Goal: Task Accomplishment & Management: Contribute content

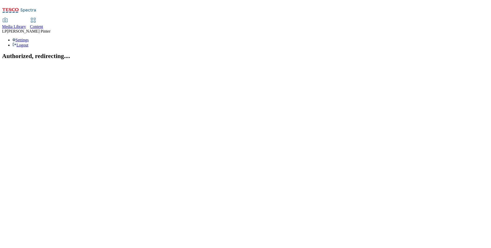
click at [43, 18] on link "Content" at bounding box center [36, 23] width 13 height 11
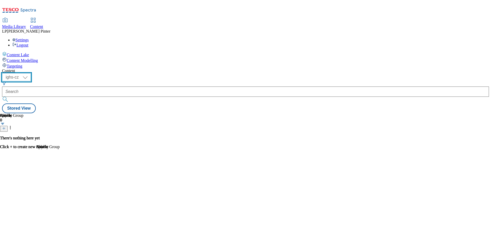
click at [31, 73] on select "ighs-cz ighs-hu ighs-sk" at bounding box center [16, 77] width 29 height 8
select select "ighs-hu"
click at [31, 73] on select "ighs-cz ighs-hu ighs-sk" at bounding box center [16, 77] width 29 height 8
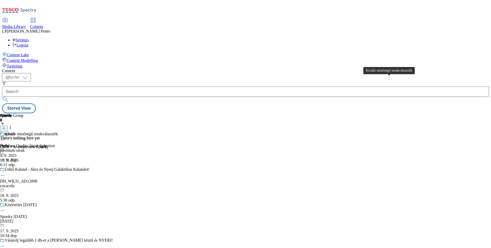
click at [58, 132] on div "Kiváló minőségű steakválaszték" at bounding box center [31, 134] width 53 height 5
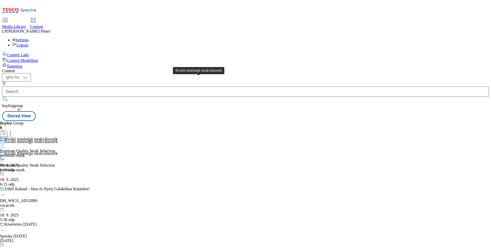
click at [58, 137] on div "Kiváló minőségű steakválaszték" at bounding box center [31, 139] width 53 height 5
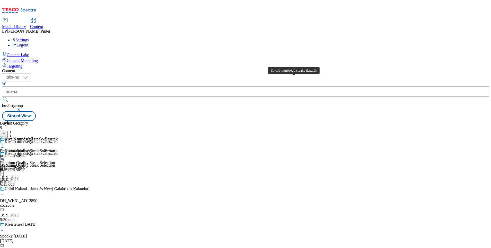
click at [58, 137] on div "Kiváló minőségű steakválaszték" at bounding box center [31, 139] width 53 height 5
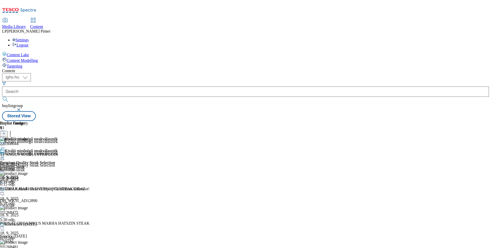
click at [4, 157] on circle at bounding box center [4, 157] width 1 height 1
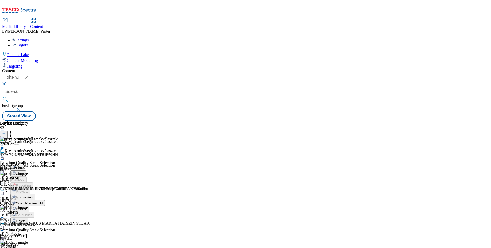
click at [43, 202] on span "Open Preview Url" at bounding box center [29, 204] width 27 height 4
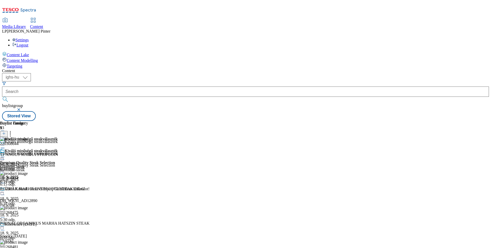
click at [58, 149] on div "Kiváló minőségű steakválaszték Premium Quality Steak Selection premium-steak 18…" at bounding box center [29, 166] width 58 height 35
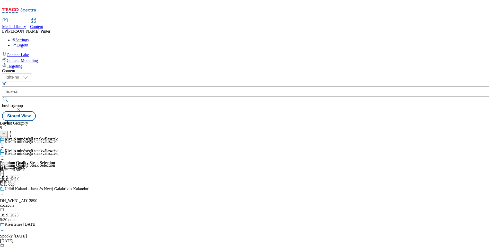
click at [58, 155] on div at bounding box center [29, 158] width 58 height 6
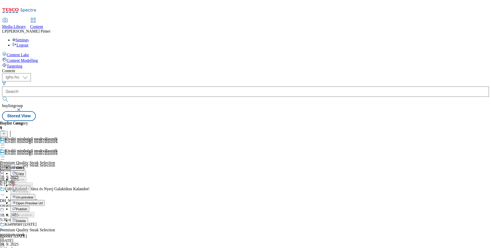
click at [45, 200] on button "Open Preview Url" at bounding box center [27, 203] width 34 height 6
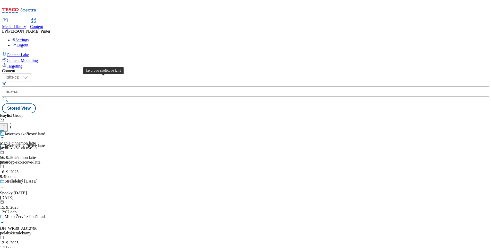
click at [45, 144] on div "Javorovo skořicové latté" at bounding box center [25, 146] width 40 height 5
click at [5, 135] on icon at bounding box center [2, 137] width 5 height 5
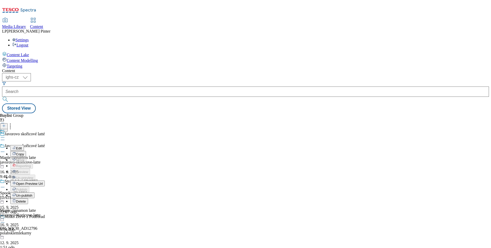
click at [282, 113] on div "Buylist Group 73 Javorovo skořicové latté Javorovo skořicové latté Maple cinnam…" at bounding box center [245, 113] width 487 height 0
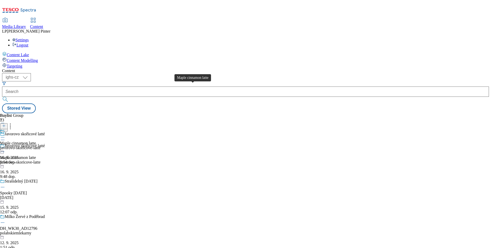
click at [36, 141] on div "Maple cinnamon latte" at bounding box center [18, 143] width 36 height 5
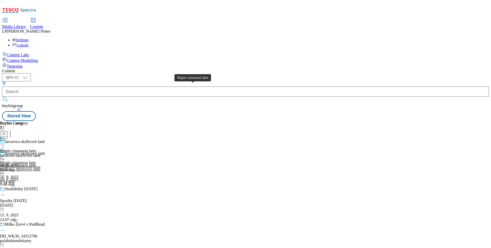
click at [36, 161] on div "Maple cinnamon latte" at bounding box center [18, 163] width 36 height 5
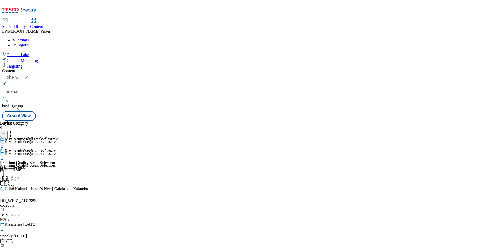
select select "ighs-hu"
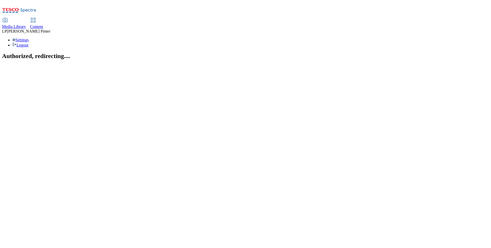
click at [35, 18] on use at bounding box center [33, 20] width 4 height 4
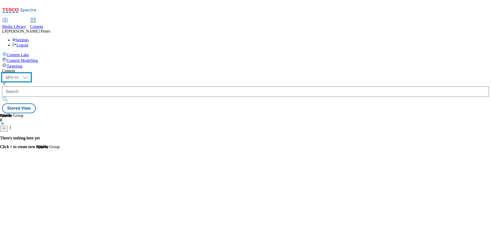
click at [31, 73] on select "ighs-cz ighs-hu ighs-sk" at bounding box center [16, 77] width 29 height 8
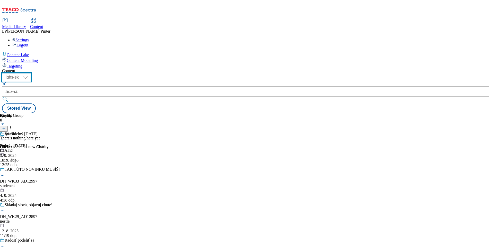
select select "ighs-cz"
click at [31, 73] on select "ighs-cz ighs-hu ighs-sk" at bounding box center [16, 77] width 29 height 8
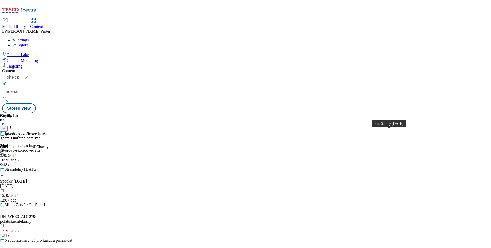
click at [38, 167] on div "Strašidelný [DATE]" at bounding box center [21, 169] width 33 height 5
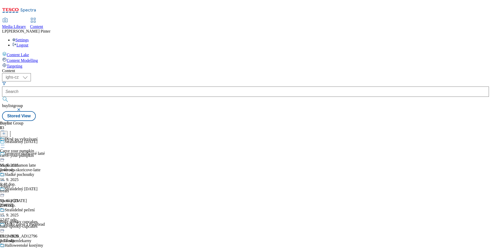
scroll to position [156, 0]
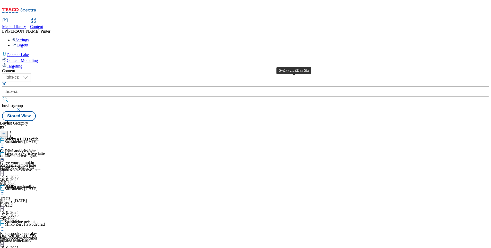
click at [39, 137] on div "Svíčky a LED světla" at bounding box center [22, 139] width 34 height 5
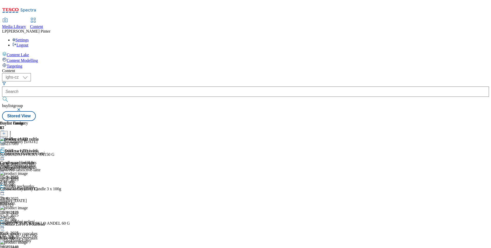
click at [4, 132] on line at bounding box center [4, 133] width 0 height 3
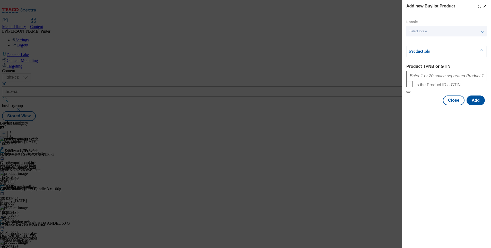
click at [421, 29] on div "Select locale" at bounding box center [446, 31] width 80 height 10
click at [423, 41] on span "English" at bounding box center [425, 41] width 12 height 3
click at [415, 41] on input "English" at bounding box center [412, 42] width 6 height 6
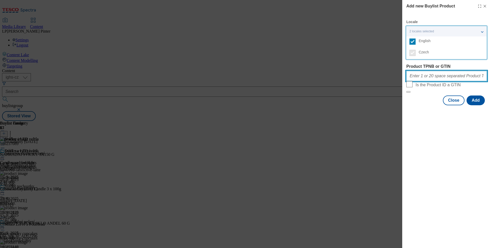
click at [430, 75] on input "Product TPNB or GTIN" at bounding box center [446, 76] width 81 height 10
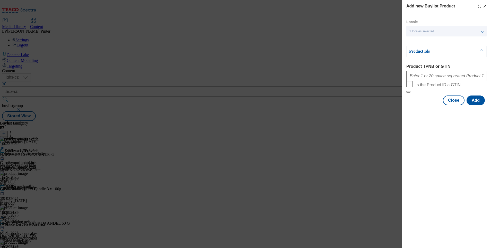
click at [485, 7] on icon "Modal" at bounding box center [485, 6] width 4 height 4
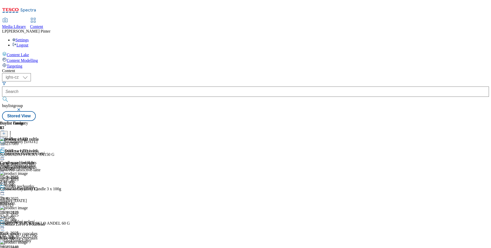
click at [6, 132] on icon at bounding box center [4, 134] width 4 height 4
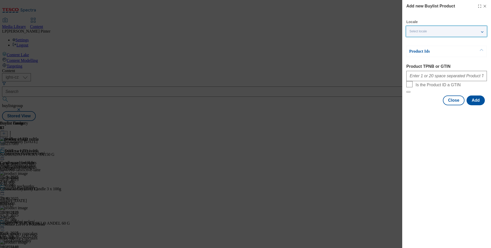
click at [417, 32] on span "Select locale" at bounding box center [417, 32] width 17 height 4
click at [424, 42] on span "English" at bounding box center [425, 41] width 12 height 3
click at [415, 43] on input "English" at bounding box center [412, 42] width 6 height 6
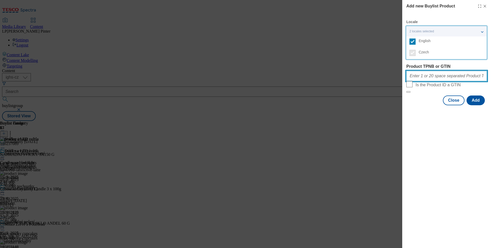
click at [429, 81] on input "Product TPNB or GTIN" at bounding box center [446, 76] width 81 height 10
click at [429, 79] on input "Product TPNB or GTIN" at bounding box center [446, 76] width 81 height 10
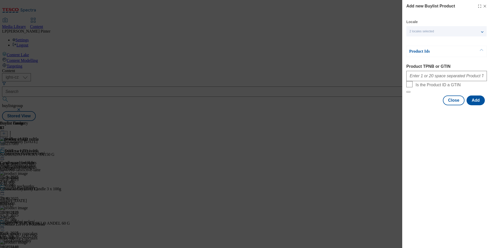
click at [414, 30] on span "2 locales selected" at bounding box center [421, 32] width 24 height 4
click at [422, 54] on span "Czech" at bounding box center [424, 52] width 10 height 3
click at [422, 81] on div "Modal" at bounding box center [446, 75] width 81 height 12
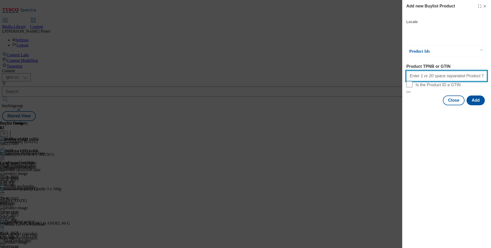
click at [421, 80] on input "Product TPNB or GTIN" at bounding box center [446, 76] width 81 height 10
type input "+"
type input "1"
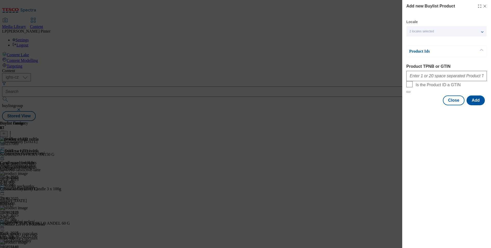
click at [419, 153] on div "Add new Buylist Product Locale 2 locales selected English Czech Product Ids Pro…" at bounding box center [446, 124] width 89 height 248
click at [486, 3] on div "Add new Buylist Product" at bounding box center [446, 6] width 81 height 6
click at [486, 7] on icon "Modal" at bounding box center [485, 6] width 4 height 4
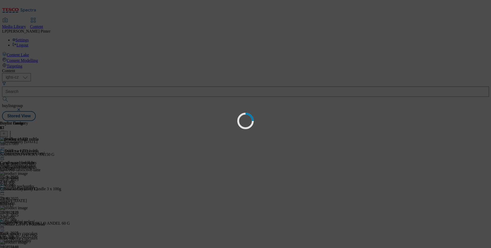
scroll to position [0, 0]
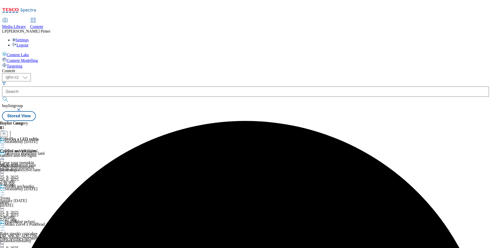
click at [5, 226] on icon at bounding box center [2, 228] width 5 height 5
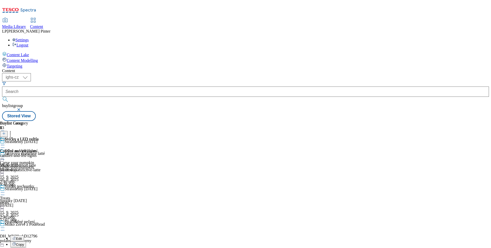
click at [22, 237] on span "Edit" at bounding box center [19, 239] width 6 height 4
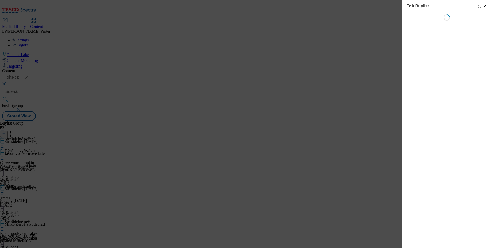
select select "evergreen"
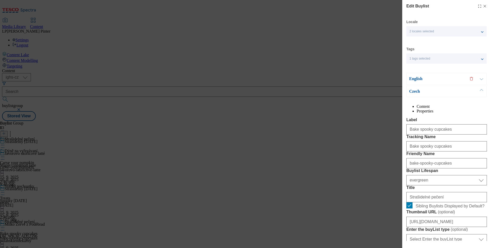
select select "Banner"
click at [483, 5] on icon "Modal" at bounding box center [485, 6] width 4 height 4
select select "evergreen"
select select "Banner"
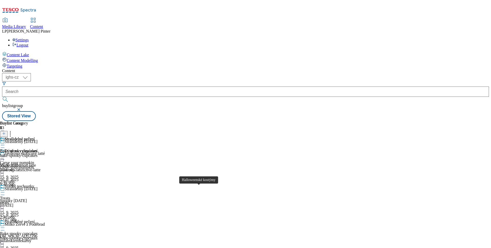
scroll to position [156, 0]
click at [38, 173] on div "Strašidelné pečení Bake spooky cupcakes bake-spooky-cupcakes 15. 9. 2025 2:34 o…" at bounding box center [19, 154] width 38 height 35
click at [39, 137] on div "Svíčky a LED světla" at bounding box center [22, 139] width 34 height 5
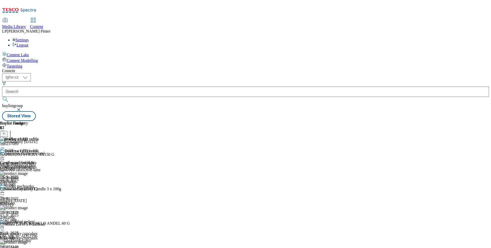
click at [6, 132] on icon at bounding box center [4, 134] width 4 height 4
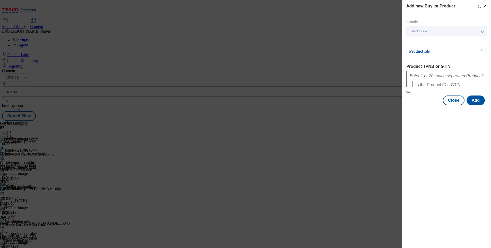
click at [485, 6] on icon "Modal" at bounding box center [485, 6] width 4 height 4
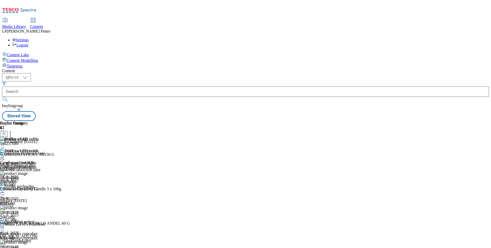
click at [11, 133] on circle at bounding box center [10, 133] width 1 height 1
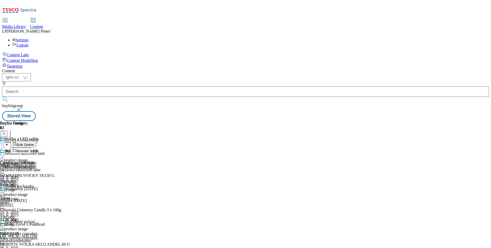
click at [413, 73] on div "( optional ) ighs-cz ighs-hu ighs-sk ighs-cz buylistgroup Stored View" at bounding box center [245, 97] width 487 height 48
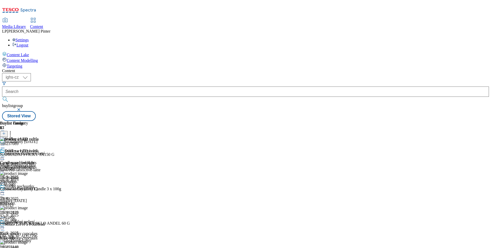
click at [6, 132] on icon at bounding box center [4, 134] width 4 height 4
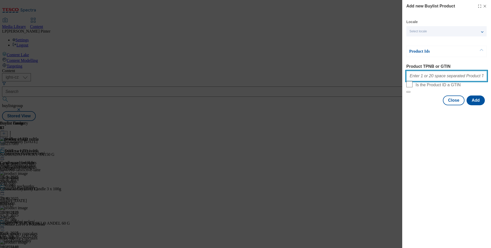
click at [418, 76] on input "Product TPNB or GTIN" at bounding box center [446, 76] width 81 height 10
paste input "100908212"
paste input "100908215"
paste input "100908225"
paste input "100908226"
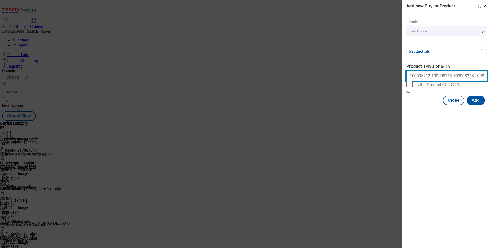
paste input "100908227"
paste input "100908231"
paste input "100908232"
paste input "100908680"
click at [475, 76] on input "100908212 100908215 100908225 100908226 100908227 100908231 100908232 100908680" at bounding box center [446, 76] width 81 height 10
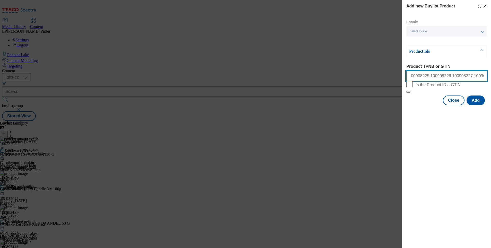
scroll to position [0, 52]
paste input "100873074"
paste input "100861499"
paste input "100908219"
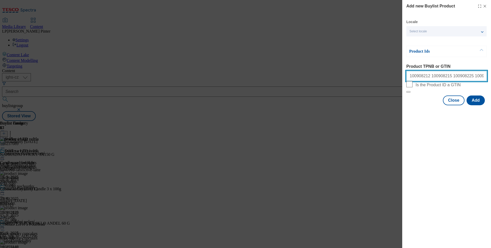
paste input "100908678"
paste input "100908686"
paste input "100908688"
type input "100908212 100908215 100908225 100908226 100908227 100908231 100908232 100908680…"
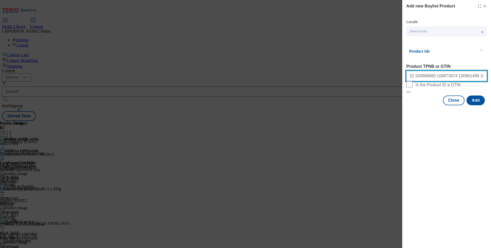
scroll to position [0, 0]
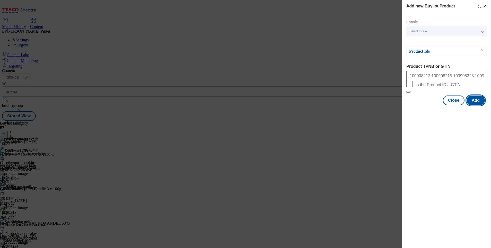
click at [473, 105] on button "Add" at bounding box center [475, 101] width 18 height 10
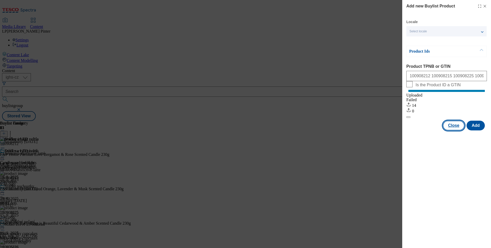
click at [452, 130] on button "Close" at bounding box center [454, 126] width 22 height 10
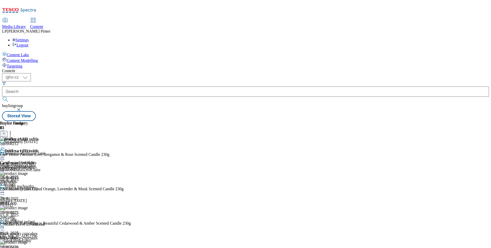
scroll to position [2928, 0]
click at [5, 226] on icon at bounding box center [2, 228] width 5 height 5
click at [39, 171] on div "Svíčky a LED světla Candles and led lights candles-and-led-lights 19. 9. 2025 1…" at bounding box center [19, 166] width 39 height 35
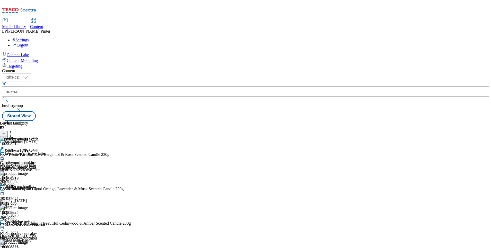
scroll to position [210, 0]
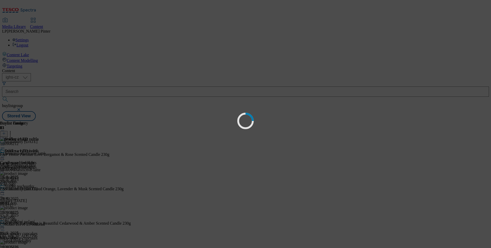
scroll to position [0, 0]
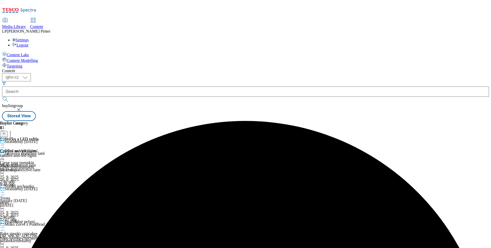
scroll to position [156, 0]
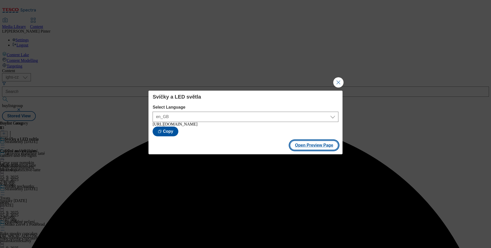
click at [331, 148] on button "Open Preview Page" at bounding box center [314, 146] width 49 height 10
click at [337, 82] on button "Close Modal" at bounding box center [338, 82] width 10 height 10
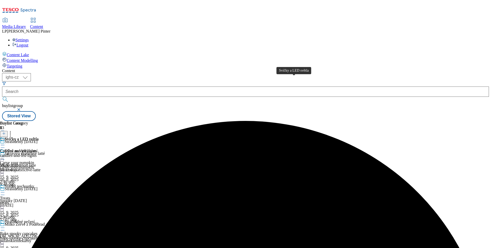
click at [39, 137] on div "Svíčky a LED světla" at bounding box center [22, 139] width 34 height 5
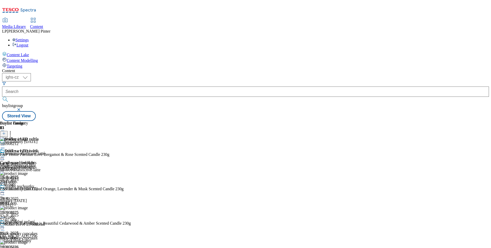
scroll to position [156, 0]
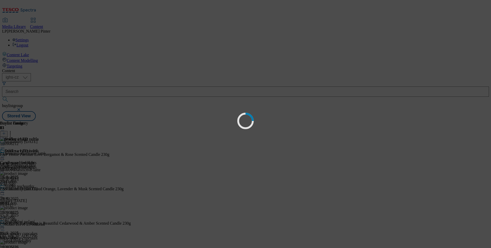
scroll to position [0, 0]
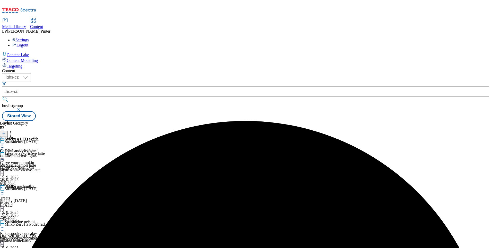
scroll to position [156, 0]
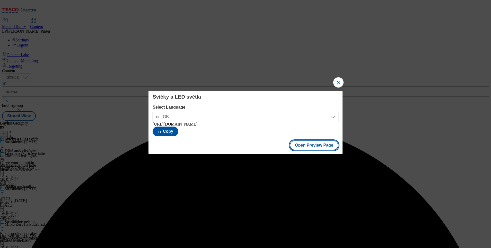
click at [323, 148] on button "Open Preview Page" at bounding box center [314, 146] width 49 height 10
click at [335, 83] on button "Close Modal" at bounding box center [338, 82] width 10 height 10
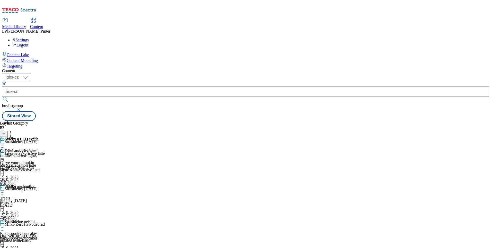
scroll to position [156, 0]
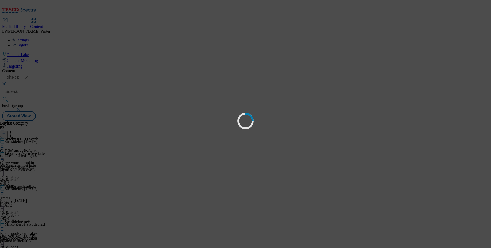
scroll to position [0, 0]
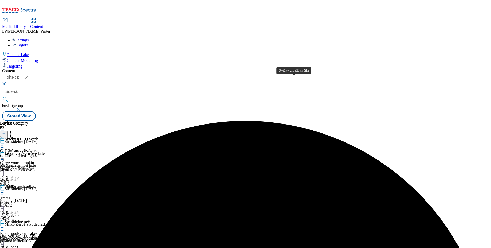
click at [39, 137] on div "Svíčky a LED světla" at bounding box center [22, 139] width 34 height 5
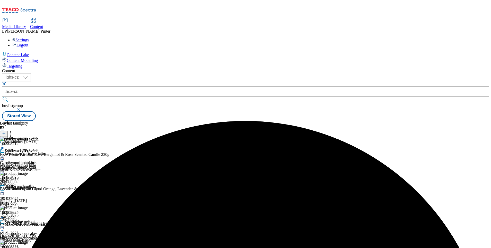
click at [5, 155] on icon at bounding box center [2, 157] width 5 height 5
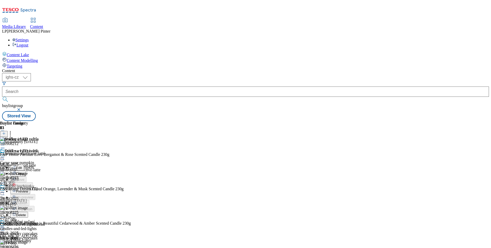
click at [39, 181] on div "Svíčky a LED světla Edit Copy Move Reporting Preview Un-preview Publish Un-publ…" at bounding box center [19, 197] width 39 height 97
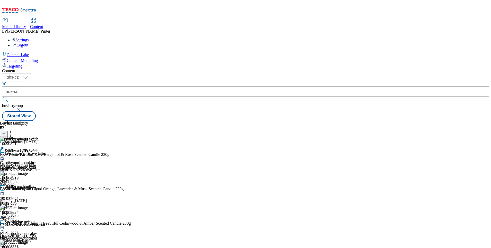
click at [5, 155] on icon at bounding box center [2, 157] width 5 height 5
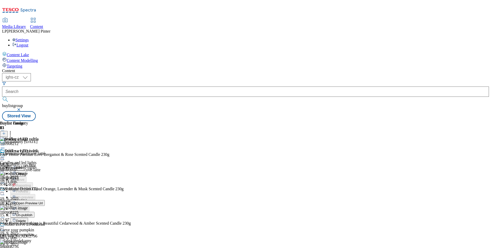
click at [32, 214] on span "Un-publish" at bounding box center [24, 216] width 16 height 4
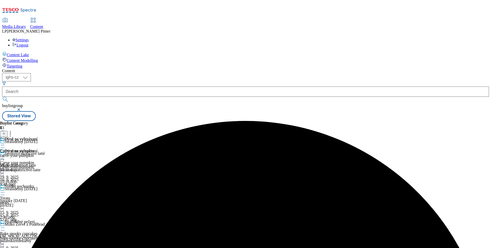
click at [5, 155] on icon at bounding box center [2, 157] width 5 height 5
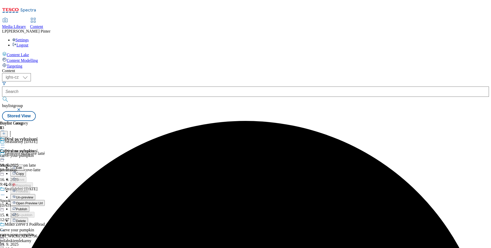
click at [33, 196] on span "Un-preview" at bounding box center [24, 198] width 17 height 4
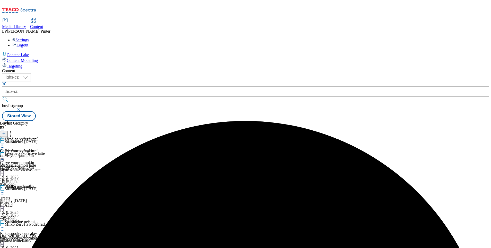
click at [43, 149] on div "Dýně na vyřezávaní Carve your pumpkin carve-your-pumpkin 19. 9. 2025 10:16 dop." at bounding box center [21, 166] width 43 height 35
click at [5, 155] on icon at bounding box center [2, 157] width 5 height 5
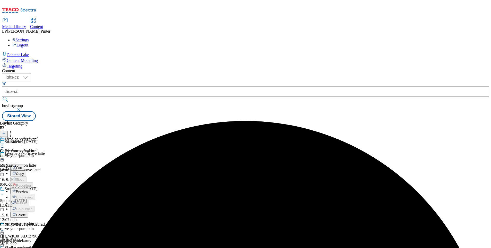
drag, startPoint x: 262, startPoint y: 167, endPoint x: 255, endPoint y: 161, distance: 9.3
click at [38, 167] on div "Dýně na vyřezávaní Carve your pumpkin carve-your-pumpkin 19. 9. 2025 10:16 dop." at bounding box center [19, 154] width 38 height 35
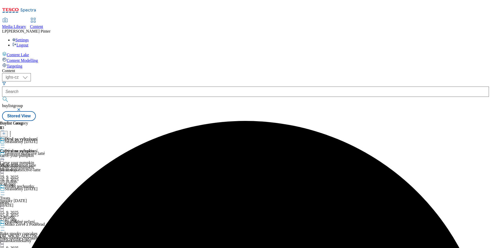
click at [43, 190] on div at bounding box center [21, 193] width 43 height 6
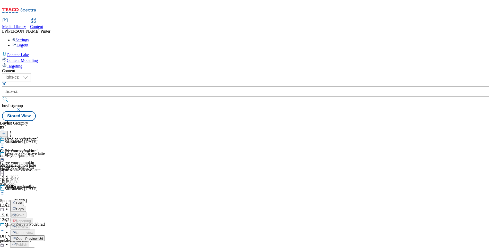
click at [32, 248] on span "Un-publish" at bounding box center [24, 251] width 16 height 4
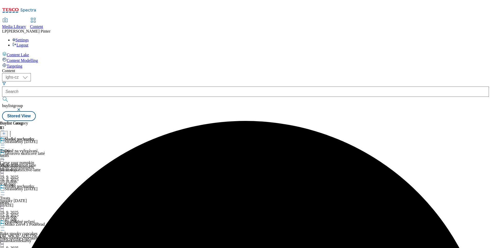
click at [43, 190] on div at bounding box center [21, 193] width 43 height 6
click at [33, 231] on span "Un-preview" at bounding box center [24, 233] width 17 height 4
click at [5, 226] on icon at bounding box center [2, 228] width 5 height 5
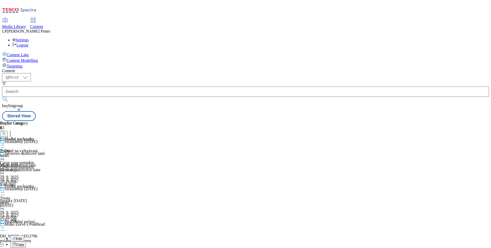
click at [43, 220] on div "Strašidelné pečení Bake spooky cupcakes bake-spooky-cupcakes 15. 9. 2025 2:55 o…" at bounding box center [21, 237] width 43 height 35
click at [43, 220] on div "Strašidelné pečení" at bounding box center [21, 226] width 43 height 12
click at [5, 226] on icon at bounding box center [2, 228] width 5 height 5
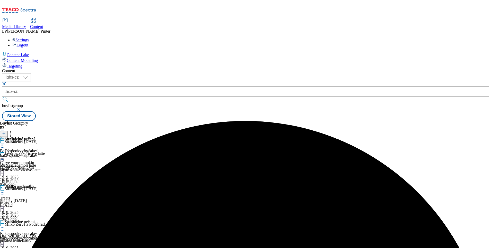
click at [43, 220] on div "Strašidelné pečení" at bounding box center [21, 226] width 43 height 12
click at [43, 226] on div at bounding box center [21, 229] width 43 height 6
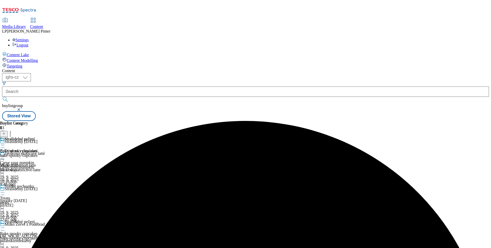
scroll to position [156, 0]
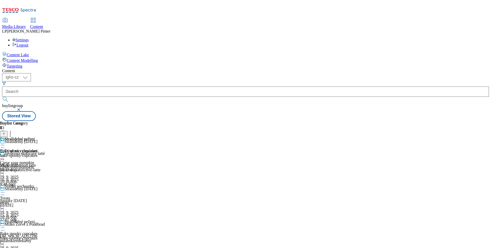
drag, startPoint x: 268, startPoint y: 189, endPoint x: 258, endPoint y: 177, distance: 15.9
click at [38, 173] on div "Strašidelné pečení Bake spooky cupcakes bake-spooky-cupcakes 19. 9. 2025 10:17 …" at bounding box center [19, 154] width 38 height 35
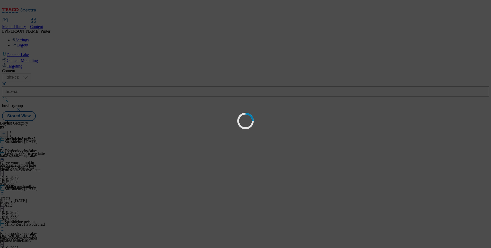
scroll to position [0, 0]
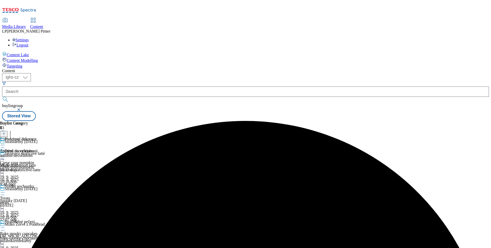
click at [5, 190] on icon at bounding box center [2, 192] width 5 height 5
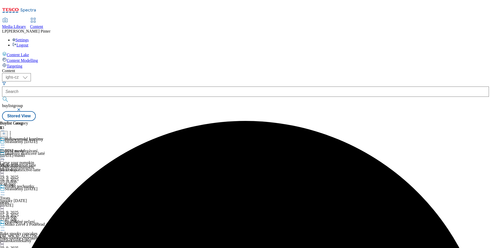
scroll to position [156, 0]
click at [39, 173] on div "Svíčky a LED světla Candles and led lights candles-and-led-lights 19. 9. 2025 1…" at bounding box center [19, 154] width 39 height 35
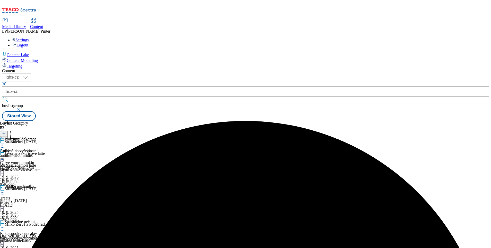
scroll to position [41, 0]
click at [5, 226] on icon at bounding box center [2, 228] width 5 height 5
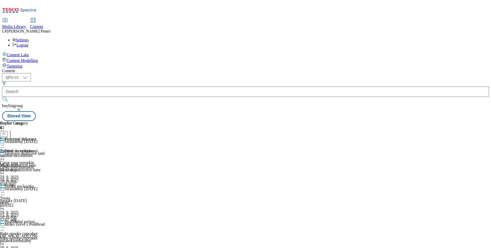
scroll to position [118, 0]
click at [36, 173] on div "Podzimní dekorace Autumn decorations autumn-decorations 19. 9. 2025 10:17 dop." at bounding box center [18, 154] width 36 height 35
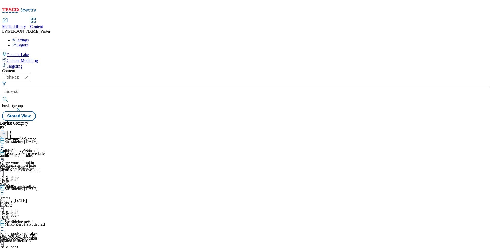
click at [36, 173] on div "Podzimní dekorace Autumn decorations autumn-decorations 19. 9. 2025 10:17 dop." at bounding box center [18, 154] width 36 height 35
click at [5, 155] on icon at bounding box center [2, 157] width 5 height 5
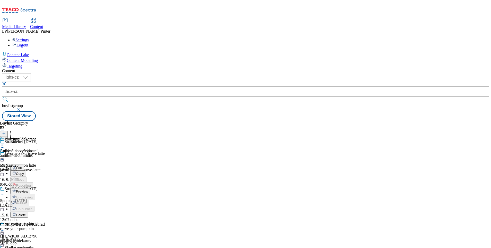
click at [28, 190] on span "Preview" at bounding box center [22, 192] width 12 height 4
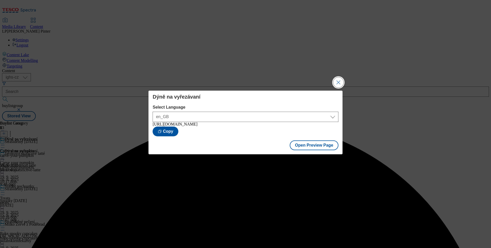
click at [335, 86] on button "Close Modal" at bounding box center [338, 82] width 10 height 10
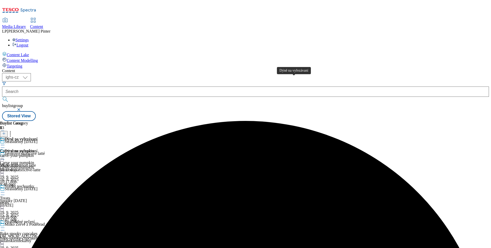
click at [38, 137] on div "Dýně na vyřezávaní" at bounding box center [21, 139] width 33 height 5
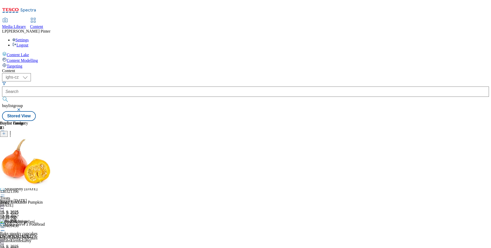
click at [5, 155] on icon at bounding box center [2, 157] width 5 height 5
click at [27, 208] on span "Publish" at bounding box center [21, 210] width 11 height 4
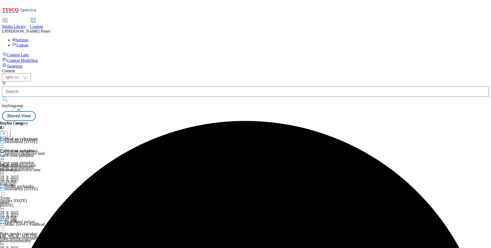
click at [5, 190] on icon at bounding box center [2, 192] width 5 height 5
click at [28, 225] on span "Preview" at bounding box center [22, 227] width 12 height 4
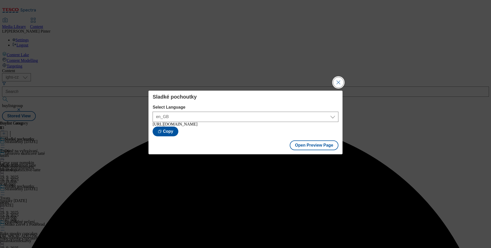
click at [338, 81] on button "Close Modal" at bounding box center [338, 82] width 10 height 10
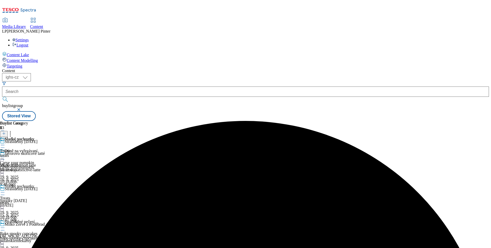
click at [5, 190] on icon at bounding box center [2, 192] width 5 height 5
click at [27, 243] on span "Publish" at bounding box center [21, 245] width 11 height 4
click at [5, 226] on icon at bounding box center [2, 228] width 5 height 5
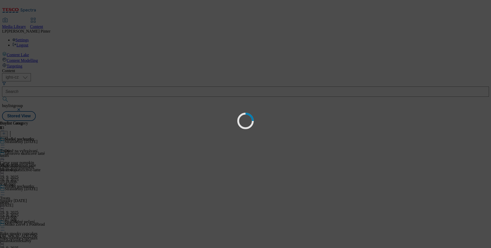
scroll to position [0, 0]
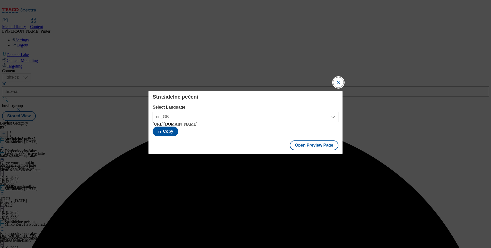
click at [336, 81] on button "Close Modal" at bounding box center [338, 82] width 10 height 10
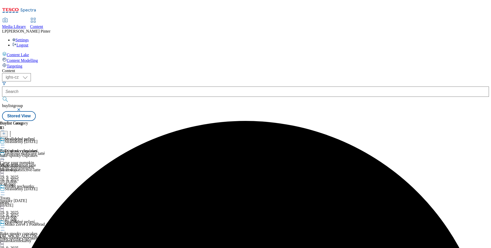
click at [5, 226] on icon at bounding box center [2, 228] width 5 height 5
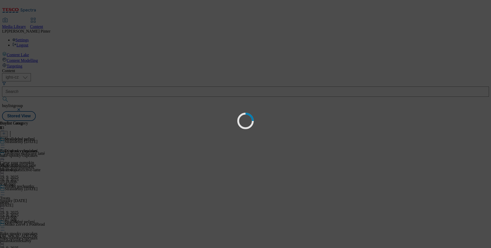
scroll to position [0, 0]
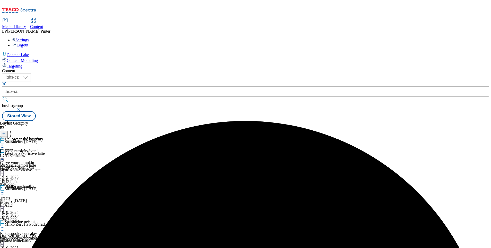
scroll to position [156, 0]
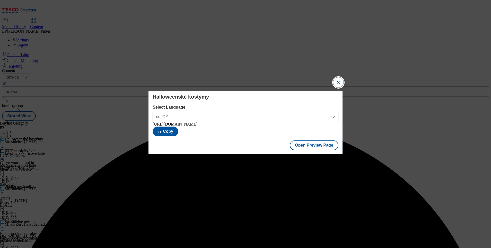
click at [335, 82] on button "Close Modal" at bounding box center [338, 82] width 10 height 10
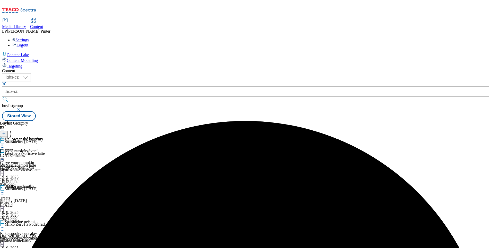
click at [5, 143] on icon at bounding box center [2, 145] width 5 height 5
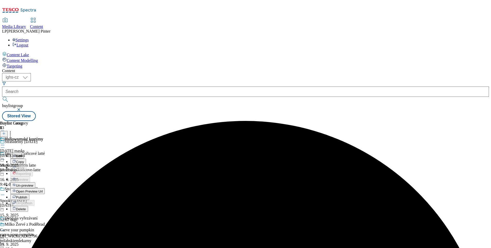
click at [27, 196] on span "Publish" at bounding box center [21, 198] width 11 height 4
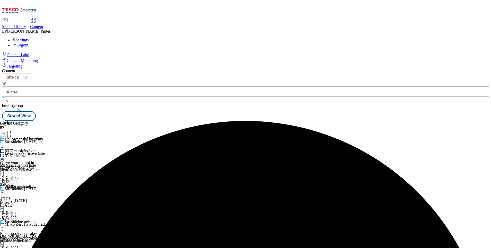
scroll to position [156, 0]
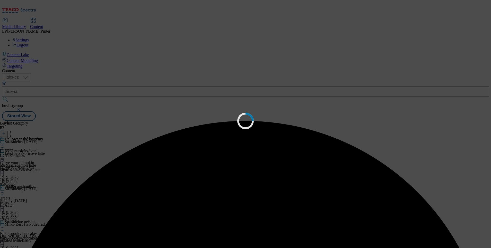
scroll to position [0, 0]
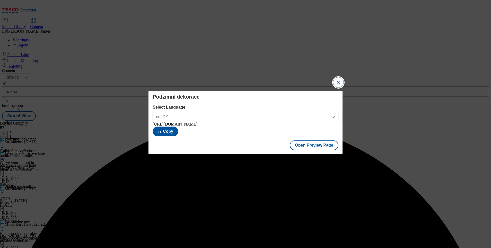
click at [336, 81] on button "Close Modal" at bounding box center [338, 82] width 10 height 10
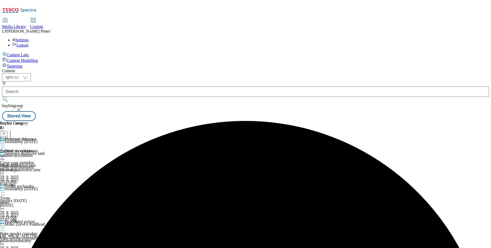
click at [5, 143] on icon at bounding box center [2, 145] width 5 height 5
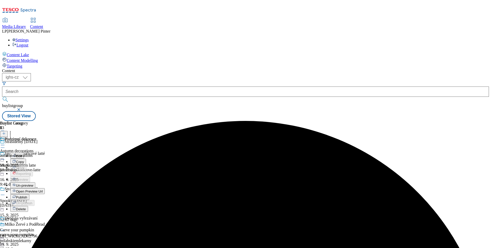
click at [27, 196] on span "Publish" at bounding box center [21, 198] width 11 height 4
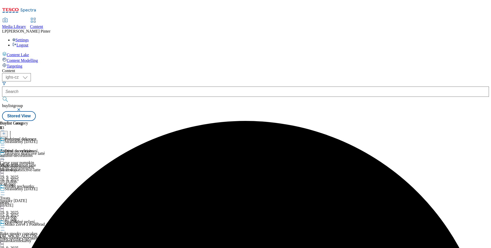
scroll to position [156, 0]
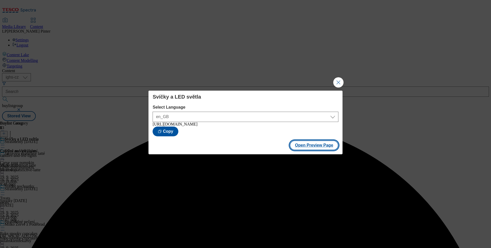
click at [307, 150] on button "Open Preview Page" at bounding box center [314, 146] width 49 height 10
click at [334, 77] on button "Close Modal" at bounding box center [338, 82] width 10 height 10
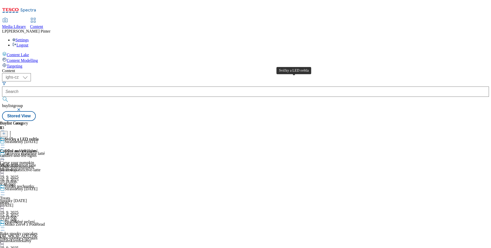
click at [39, 137] on div "Svíčky a LED světla" at bounding box center [22, 139] width 34 height 5
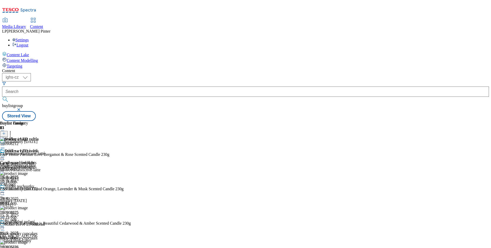
click at [13, 130] on icon at bounding box center [10, 132] width 5 height 5
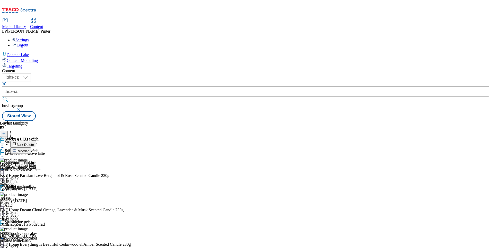
click at [29, 149] on span "Reorder" at bounding box center [22, 151] width 12 height 4
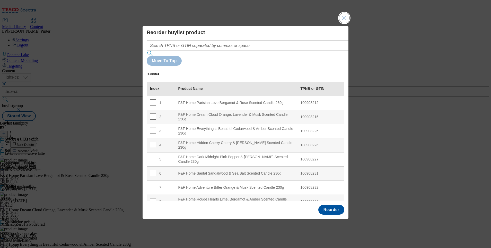
click at [341, 23] on button "Close Modal" at bounding box center [344, 18] width 10 height 10
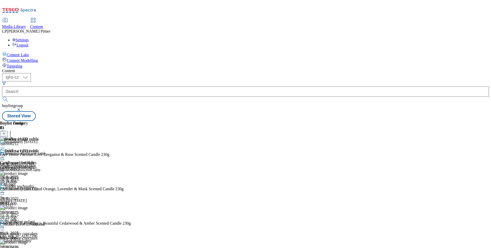
scroll to position [156, 0]
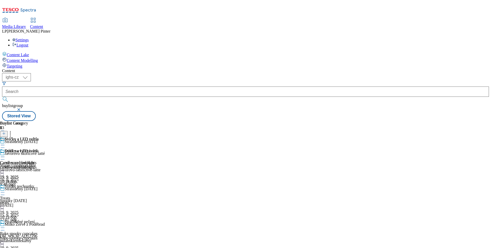
scroll to position [210, 0]
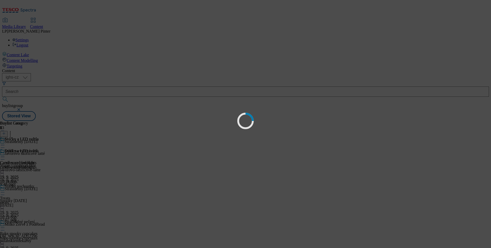
scroll to position [0, 0]
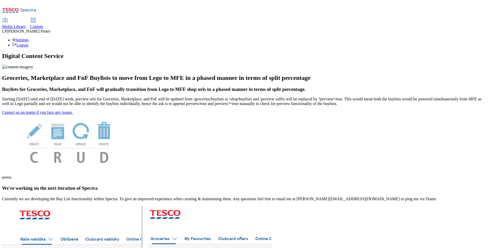
click at [36, 17] on icon at bounding box center [33, 20] width 6 height 6
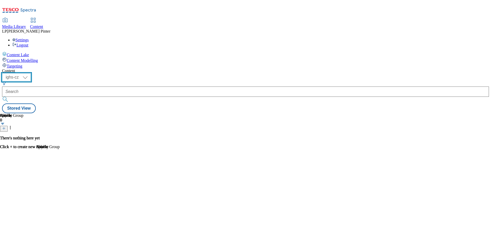
click at [31, 73] on select "ighs-cz ighs-hu ighs-sk" at bounding box center [16, 77] width 29 height 8
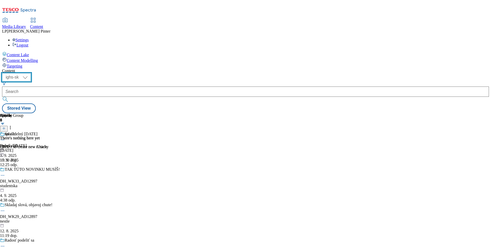
drag, startPoint x: 91, startPoint y: 42, endPoint x: 91, endPoint y: 45, distance: 3.1
click at [31, 73] on select "ighs-cz ighs-hu ighs-sk" at bounding box center [16, 77] width 29 height 8
select select "ighs-cz"
click at [31, 73] on select "ighs-cz ighs-hu ighs-sk" at bounding box center [16, 77] width 29 height 8
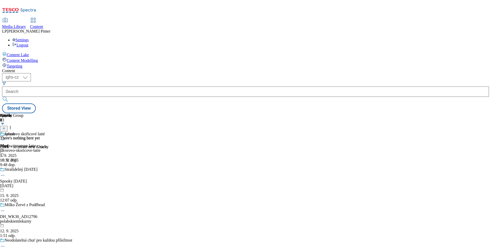
click at [6, 127] on icon at bounding box center [4, 129] width 4 height 4
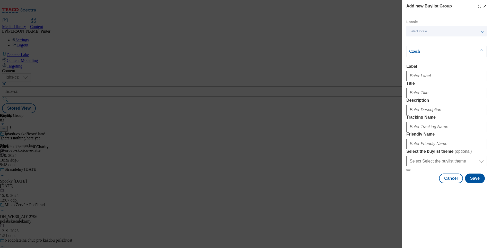
click at [413, 30] on span "Select locale" at bounding box center [417, 32] width 17 height 4
click at [424, 42] on span "English" at bounding box center [425, 41] width 12 height 3
click at [415, 42] on input "English" at bounding box center [412, 42] width 6 height 6
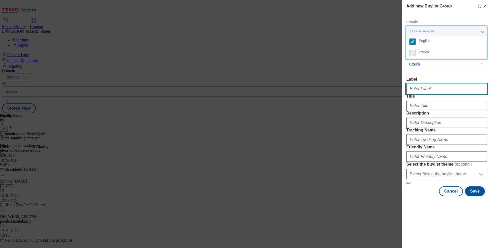
click at [431, 87] on input "Label" at bounding box center [446, 89] width 81 height 10
type input "Feli"
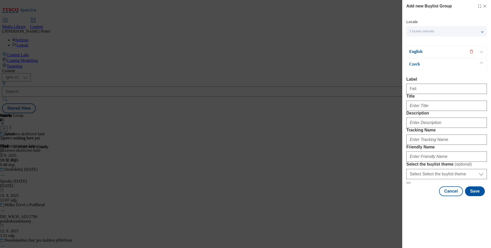
click at [484, 6] on line "Modal" at bounding box center [485, 6] width 2 height 2
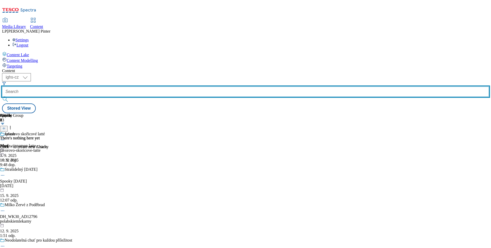
click at [134, 87] on input "text" at bounding box center [245, 92] width 487 height 10
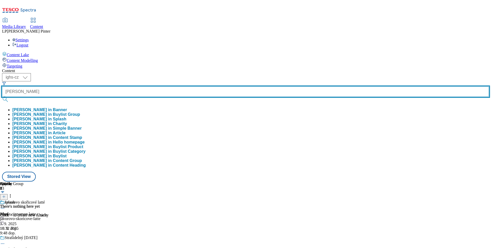
type input "[PERSON_NAME]"
click at [2, 97] on button "submit" at bounding box center [5, 99] width 7 height 5
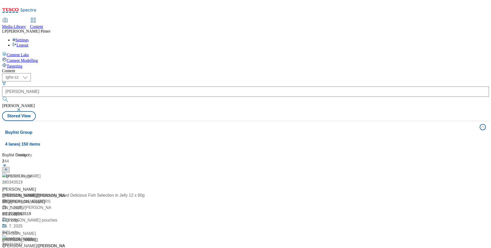
click at [206, 73] on div "( optional ) ighs-cz ighs-hu ighs-sk ighs-cz [PERSON_NAME] View" at bounding box center [245, 97] width 487 height 48
click at [36, 187] on div "[PERSON_NAME]" at bounding box center [19, 190] width 34 height 6
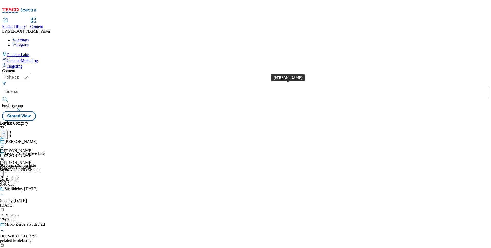
click at [33, 149] on div "[PERSON_NAME]" at bounding box center [16, 151] width 33 height 5
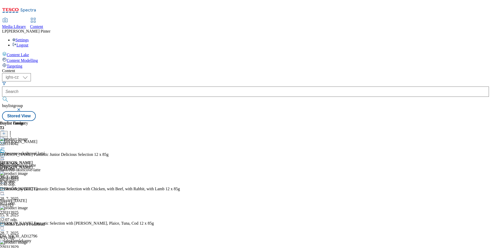
click at [4, 157] on circle at bounding box center [4, 157] width 1 height 1
drag, startPoint x: 274, startPoint y: 155, endPoint x: 270, endPoint y: 153, distance: 5.1
click at [33, 153] on div "[PERSON_NAME] [DATE] 9:30 dop." at bounding box center [16, 166] width 33 height 35
drag, startPoint x: 270, startPoint y: 153, endPoint x: 242, endPoint y: 82, distance: 76.3
click at [33, 149] on div "[PERSON_NAME] [DATE] 9:30 dop." at bounding box center [16, 166] width 33 height 35
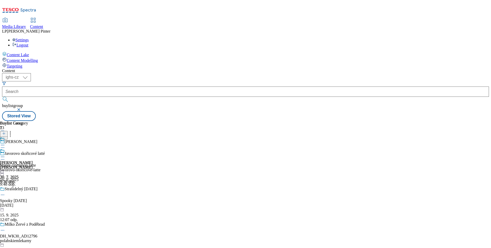
click at [4, 157] on circle at bounding box center [4, 157] width 1 height 1
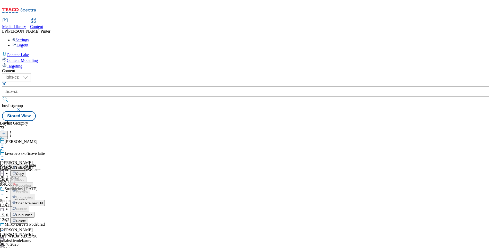
click at [43, 202] on span "Open Preview Url" at bounding box center [29, 204] width 27 height 4
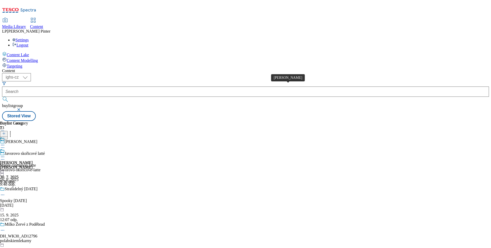
click at [33, 161] on div "[PERSON_NAME]" at bounding box center [16, 163] width 33 height 5
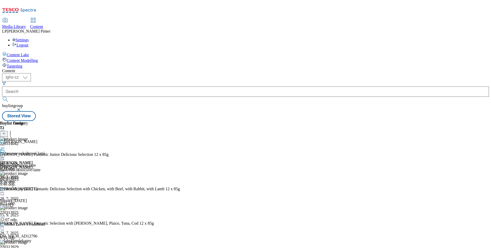
click at [13, 130] on icon at bounding box center [10, 132] width 5 height 5
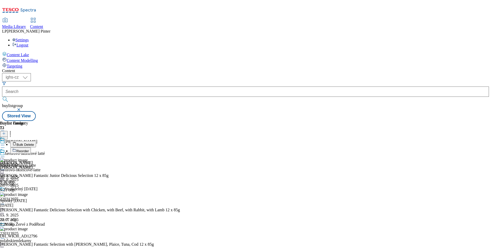
click at [31, 148] on button "Reorder" at bounding box center [20, 151] width 21 height 6
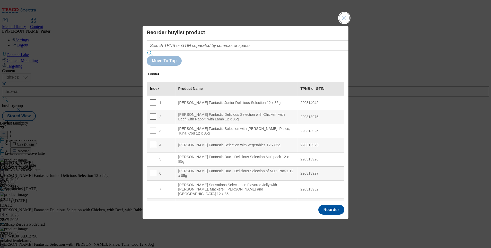
scroll to position [39, 0]
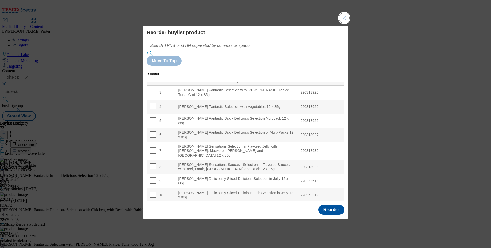
click at [346, 23] on button "Close Modal" at bounding box center [344, 18] width 10 height 10
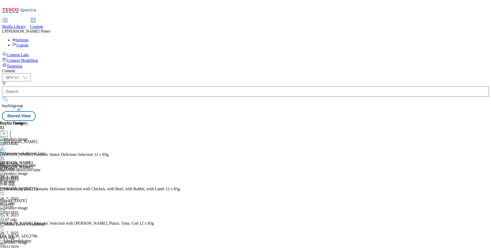
click at [5, 155] on icon at bounding box center [2, 157] width 5 height 5
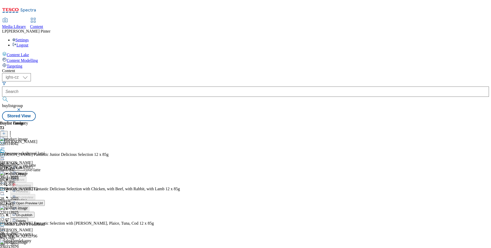
click at [45, 200] on button "Open Preview Url" at bounding box center [27, 203] width 34 height 6
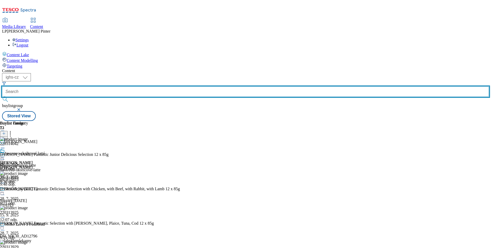
click at [122, 87] on input "text" at bounding box center [245, 92] width 487 height 10
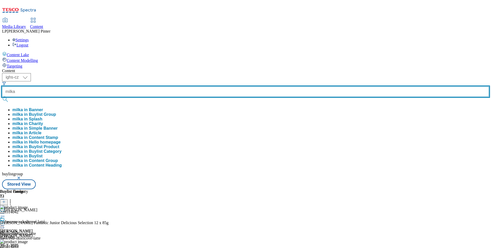
type input "milka"
click at [2, 97] on button "submit" at bounding box center [5, 99] width 7 height 5
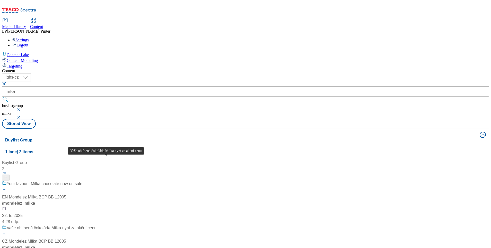
click at [94, 225] on div "Vaše oblíbená čokoláda Milka nyní za akční cenu" at bounding box center [52, 228] width 90 height 6
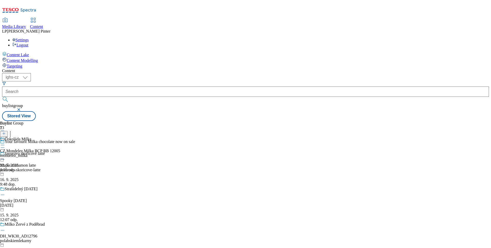
click at [60, 143] on div at bounding box center [30, 146] width 60 height 6
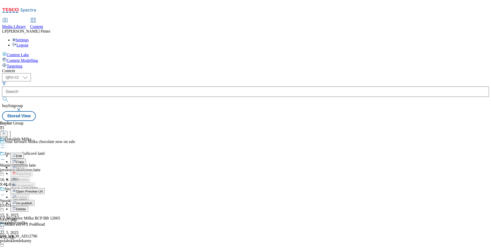
click at [45, 189] on button "Open Preview Url" at bounding box center [27, 192] width 34 height 6
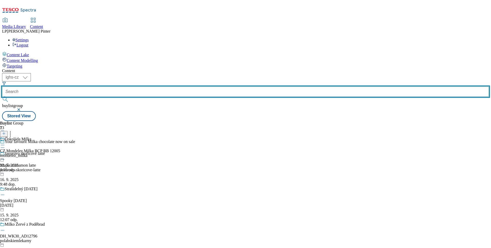
click at [112, 87] on input "text" at bounding box center [245, 92] width 487 height 10
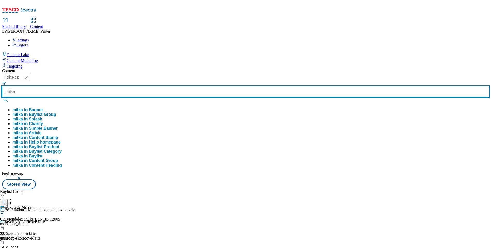
type input "milka"
click at [2, 97] on button "submit" at bounding box center [5, 99] width 7 height 5
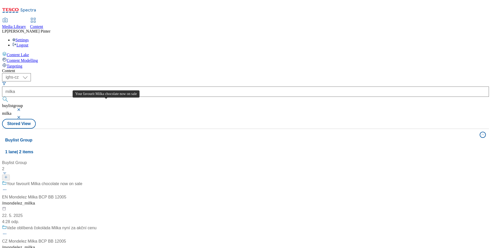
click at [82, 181] on div "Your favourit Milka chocolate now on sale" at bounding box center [45, 184] width 76 height 6
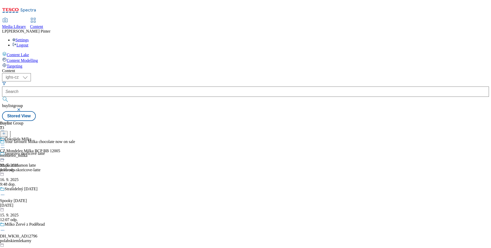
click at [60, 137] on div "Čokoláda Milka CZ Mondelez Milka BCP BB 12005 mondelez_milka [DATE] 4:35 odp." at bounding box center [30, 154] width 60 height 35
click at [14, 137] on div "milka" at bounding box center [9, 139] width 9 height 5
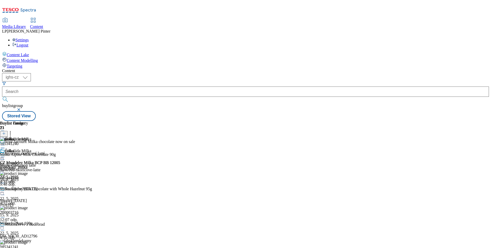
scroll to position [964, 0]
click at [60, 149] on div "Čokoláda Milka CZ Mondelez Milka BCP BB 12005 mondelez_milka [DATE] 4:35 odp." at bounding box center [30, 166] width 60 height 35
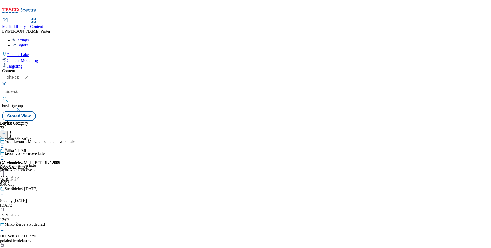
click at [5, 155] on icon at bounding box center [2, 157] width 5 height 5
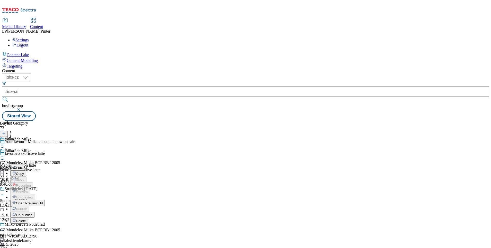
click at [45, 200] on button "Open Preview Url" at bounding box center [27, 203] width 34 height 6
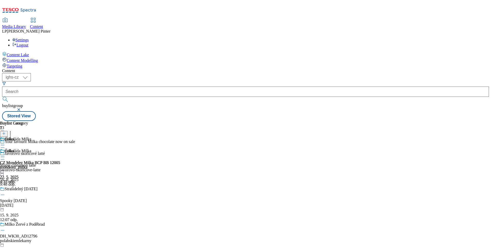
click at [14, 149] on div "milka" at bounding box center [9, 151] width 9 height 5
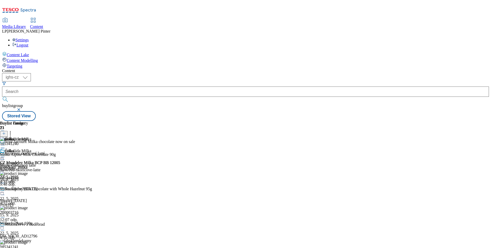
click at [13, 130] on icon at bounding box center [10, 132] width 5 height 5
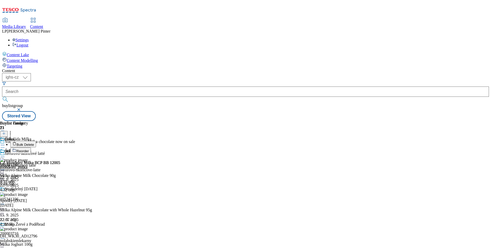
click at [127, 148] on li "Reorder" at bounding box center [68, 151] width 117 height 6
click at [29, 149] on span "Reorder" at bounding box center [22, 151] width 12 height 4
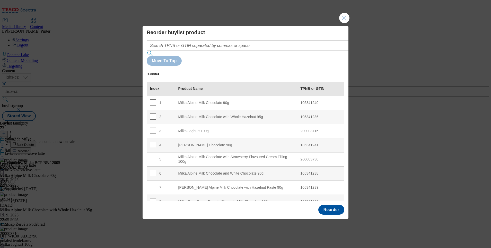
click at [348, 35] on div "Reorder buylist product Move To Top (0 selected ) Index Product Name TPNB or GT…" at bounding box center [245, 124] width 491 height 248
click at [347, 23] on button "Close Modal" at bounding box center [344, 18] width 10 height 10
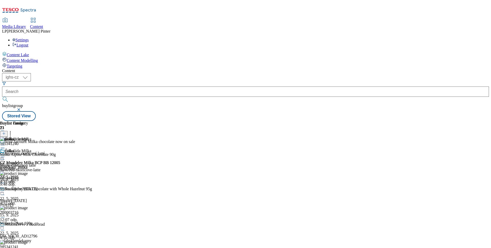
click at [127, 82] on form at bounding box center [245, 93] width 487 height 22
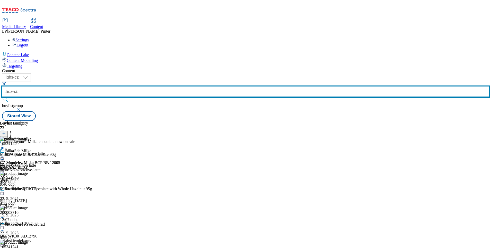
click at [127, 87] on input "text" at bounding box center [245, 92] width 487 height 10
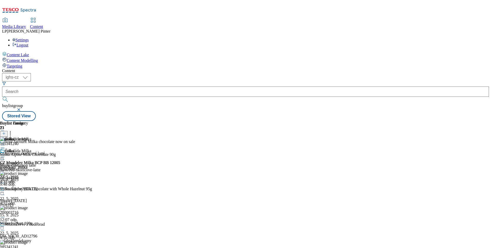
click at [5, 155] on icon at bounding box center [2, 157] width 5 height 5
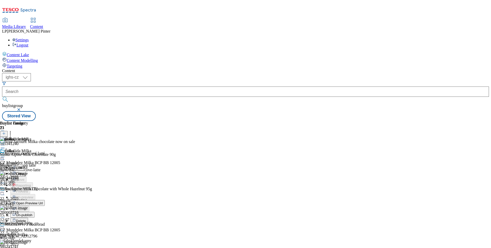
click at [43, 202] on span "Open Preview Url" at bounding box center [29, 204] width 27 height 4
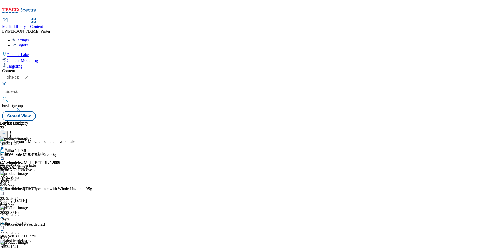
scroll to position [2939, 0]
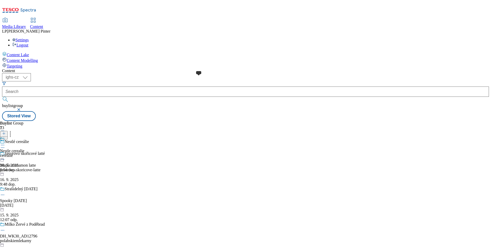
click at [5, 137] on span at bounding box center [5, 140] width 0 height 6
click at [34, 137] on div "vsechny produkty" at bounding box center [19, 139] width 29 height 5
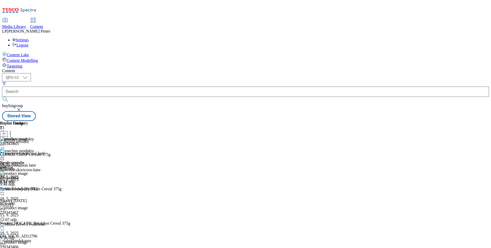
scroll to position [2823, 0]
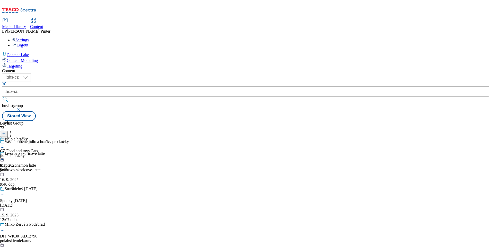
click at [5, 143] on icon at bounding box center [2, 145] width 5 height 5
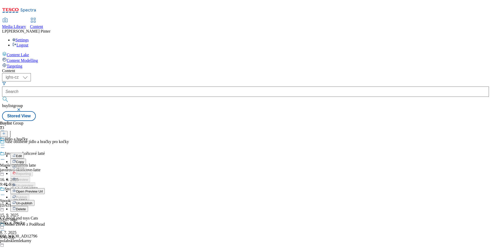
click at [45, 202] on div "Jídlo a hračky Edit Copy Move Reporting Preview Un-preview Open Preview Url Pub…" at bounding box center [22, 188] width 45 height 103
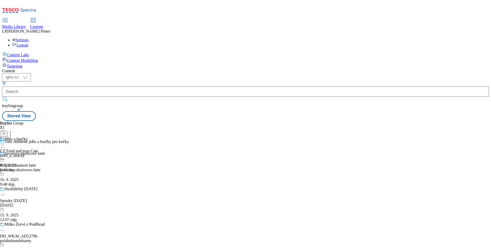
scroll to position [3325, 0]
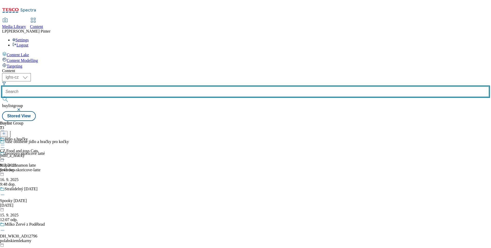
click at [140, 87] on input "text" at bounding box center [245, 92] width 487 height 10
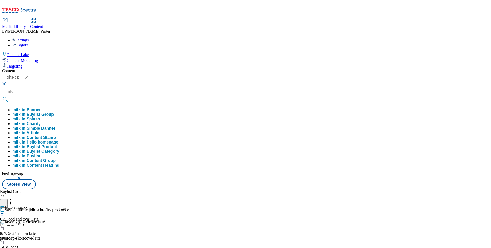
click at [41, 108] on button "milk in Banner" at bounding box center [26, 110] width 28 height 5
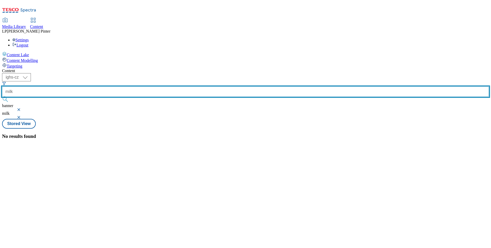
click at [122, 87] on input "milk" at bounding box center [245, 92] width 487 height 10
type input "milka"
click at [2, 97] on button "submit" at bounding box center [5, 99] width 7 height 5
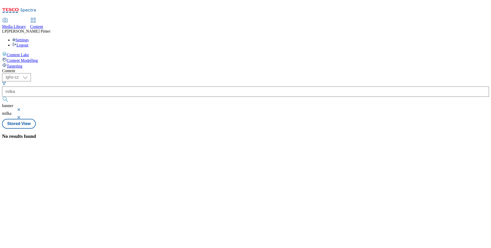
click at [22, 108] on button "button" at bounding box center [19, 109] width 5 height 3
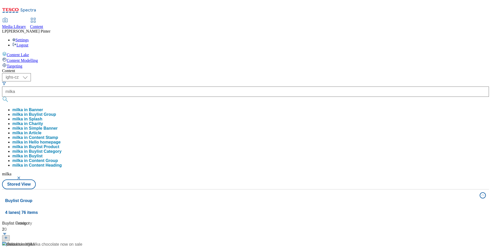
click at [278, 69] on div "Content" at bounding box center [245, 71] width 487 height 5
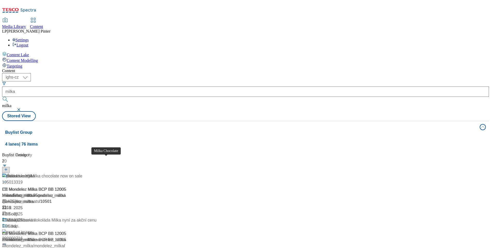
click at [36, 218] on div "Milka Chocolate" at bounding box center [21, 221] width 29 height 6
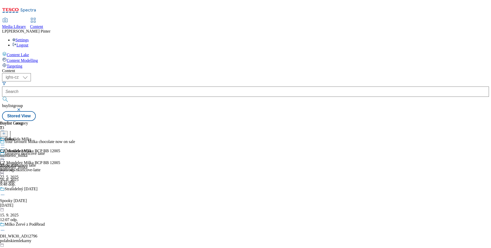
click at [5, 155] on icon at bounding box center [2, 157] width 5 height 5
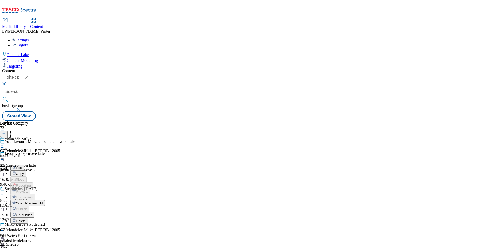
click at [32, 214] on span "Un-publish" at bounding box center [24, 216] width 16 height 4
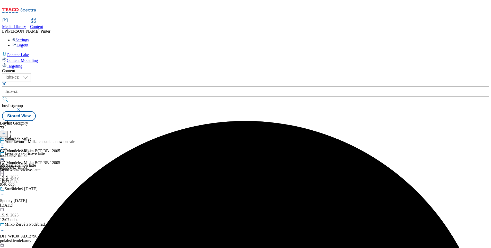
click at [4, 157] on circle at bounding box center [4, 157] width 1 height 1
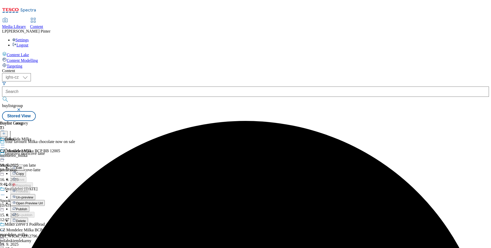
click at [33, 196] on span "Un-preview" at bounding box center [24, 198] width 17 height 4
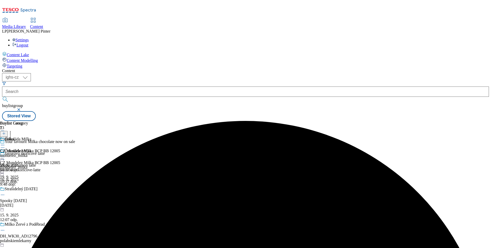
click at [60, 149] on div "Čokoláda Milka CZ Mondelez Milka BCP BB 12005 mondelez_milka [DATE] 10:37 dop." at bounding box center [30, 166] width 60 height 35
click at [60, 155] on div at bounding box center [30, 158] width 60 height 6
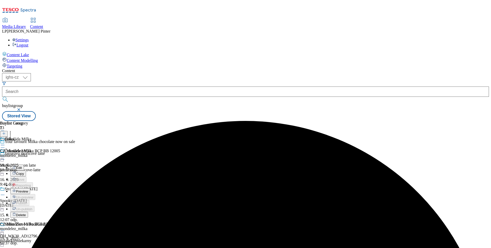
click at [28, 212] on button "Delete" at bounding box center [19, 215] width 18 height 6
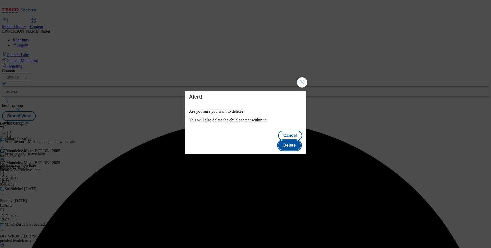
click at [285, 141] on button "Delete" at bounding box center [289, 146] width 23 height 10
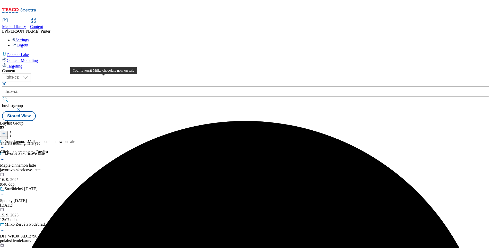
click at [75, 140] on div "Your favourit Milka chocolate now on sale" at bounding box center [40, 142] width 70 height 5
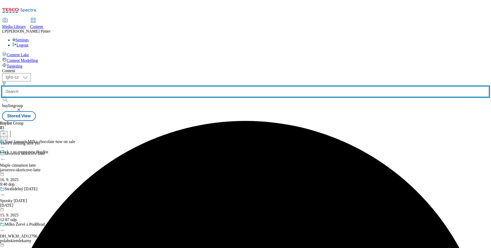
click at [119, 87] on input "text" at bounding box center [245, 92] width 487 height 10
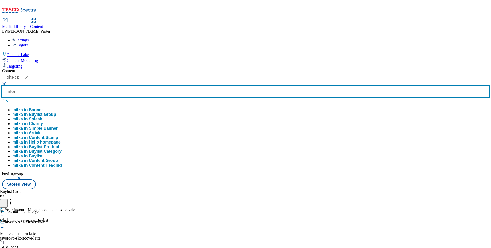
type input "milka"
click at [2, 97] on button "submit" at bounding box center [5, 99] width 7 height 5
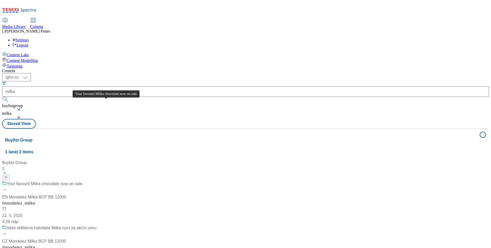
click at [82, 181] on div "Your favourit Milka chocolate now on sale" at bounding box center [45, 184] width 76 height 6
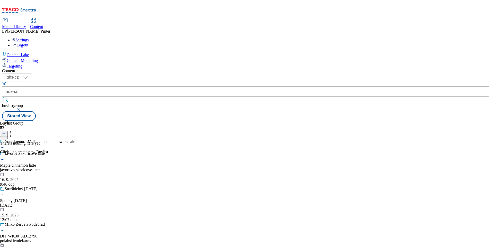
click at [5, 145] on icon at bounding box center [2, 147] width 5 height 5
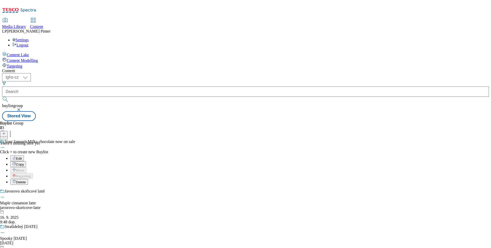
click at [26, 181] on span "Delete" at bounding box center [21, 183] width 10 height 4
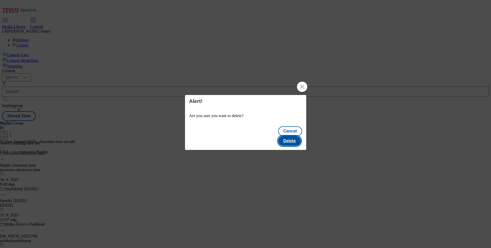
click at [300, 136] on button "Delete" at bounding box center [289, 141] width 23 height 10
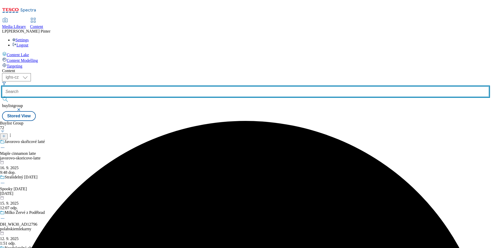
click at [126, 87] on input "text" at bounding box center [245, 92] width 487 height 10
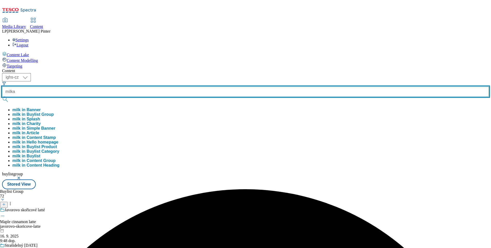
click at [2, 97] on button "submit" at bounding box center [5, 99] width 7 height 5
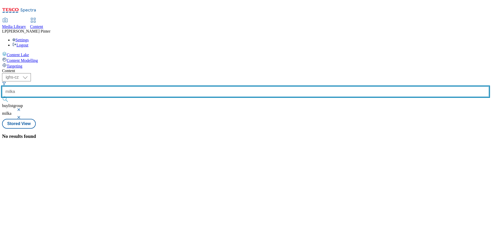
click at [2, 97] on button "submit" at bounding box center [5, 99] width 7 height 5
type input "milka"
click at [2, 97] on button "submit" at bounding box center [5, 99] width 7 height 5
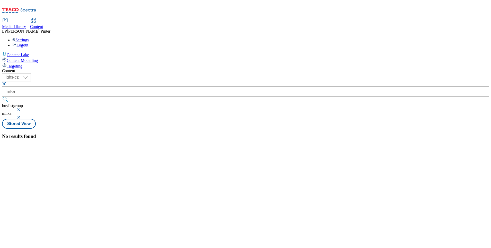
drag, startPoint x: 142, startPoint y: 91, endPoint x: 93, endPoint y: 38, distance: 72.1
click at [135, 134] on div "No results found" at bounding box center [245, 137] width 487 height 6
click at [31, 73] on select "ighs-cz ighs-hu ighs-sk" at bounding box center [16, 77] width 29 height 8
click at [22, 116] on button "button" at bounding box center [19, 117] width 5 height 3
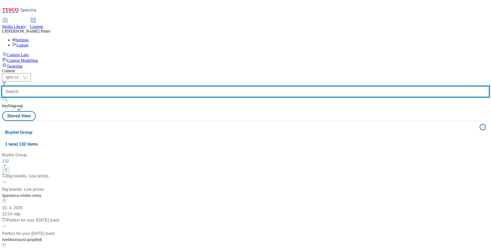
click at [130, 87] on input "text" at bounding box center [245, 92] width 487 height 10
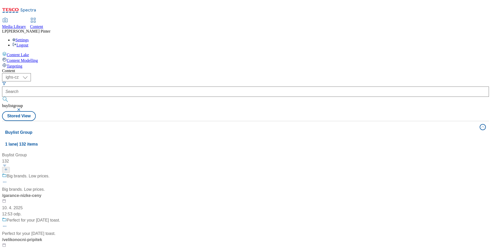
click at [43, 24] on span "Content" at bounding box center [36, 26] width 13 height 4
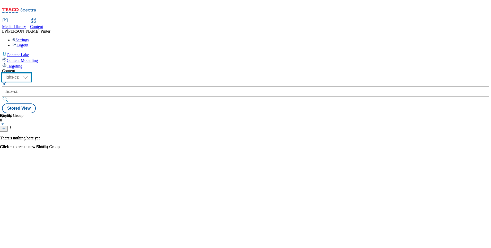
click at [31, 73] on select "ighs-cz ighs-hu ighs-sk" at bounding box center [16, 77] width 29 height 8
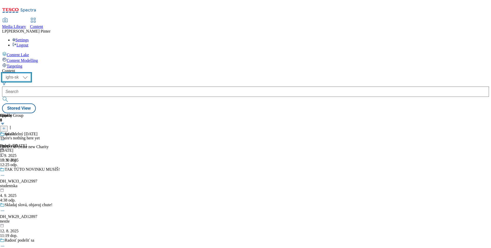
drag, startPoint x: 93, startPoint y: 37, endPoint x: 93, endPoint y: 40, distance: 2.8
click at [31, 73] on select "ighs-cz ighs-hu ighs-sk" at bounding box center [16, 77] width 29 height 8
select select "ighs-cz"
click at [31, 73] on select "ighs-cz ighs-hu ighs-sk" at bounding box center [16, 77] width 29 height 8
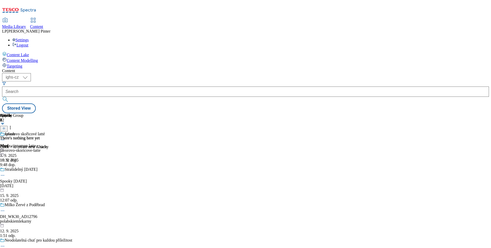
click at [4, 127] on line at bounding box center [4, 128] width 0 height 3
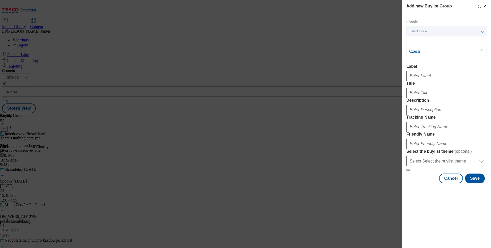
click at [441, 34] on div "Select locale" at bounding box center [446, 31] width 80 height 10
click at [434, 40] on span "English" at bounding box center [451, 41] width 65 height 5
click at [415, 40] on input "English" at bounding box center [412, 42] width 6 height 6
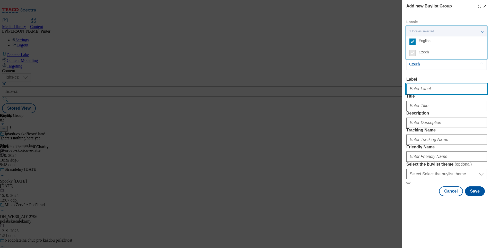
click at [422, 90] on input "Label" at bounding box center [446, 89] width 81 height 10
type input "M"
type input "Š"
type input "Milka"
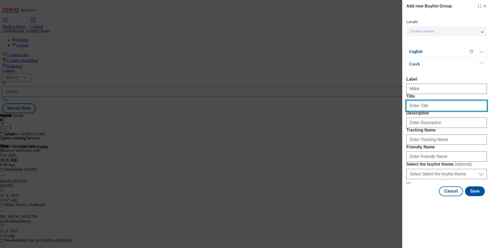
click at [433, 111] on input "Title" at bounding box center [446, 106] width 81 height 10
type input "Čokolády Milka"
click at [424, 62] on p "Czech" at bounding box center [436, 64] width 54 height 5
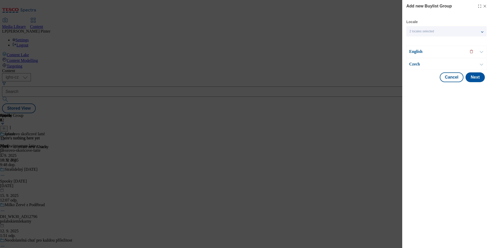
click at [415, 45] on div "Locale 2 locales selected English Czech English Label Title Description Trackin…" at bounding box center [446, 51] width 81 height 63
click at [416, 48] on div "English" at bounding box center [446, 52] width 80 height 12
click at [417, 50] on p "English" at bounding box center [436, 51] width 54 height 5
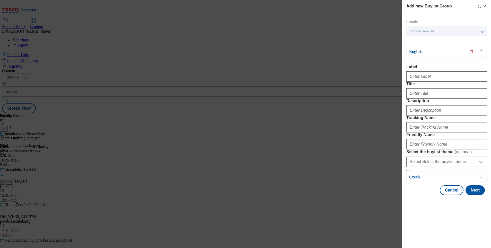
click at [418, 54] on p "English" at bounding box center [436, 51] width 54 height 5
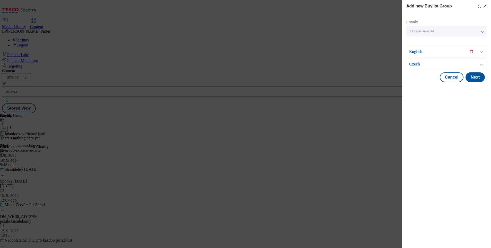
click at [417, 64] on p "Czech" at bounding box center [436, 64] width 54 height 5
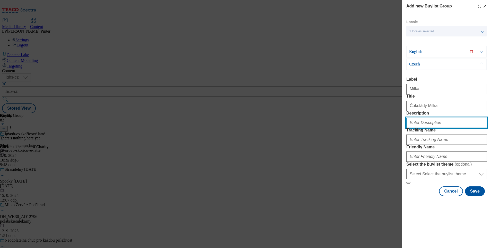
click at [430, 128] on input "Description" at bounding box center [446, 123] width 81 height 10
type input "Milka"
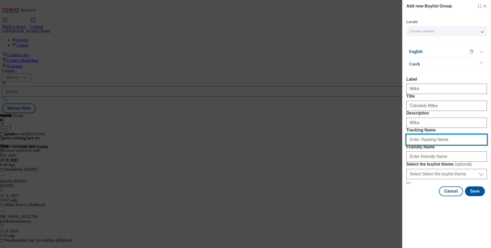
click at [442, 145] on input "Tracking Name" at bounding box center [446, 140] width 81 height 10
type input "m"
type input "Milka"
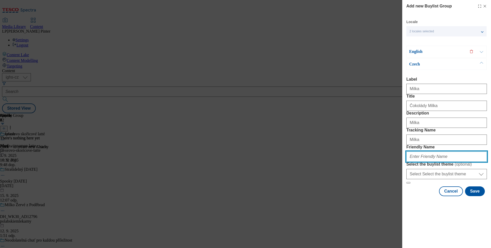
click at [433, 162] on input "Friendly Name" at bounding box center [446, 157] width 81 height 10
type input "milka"
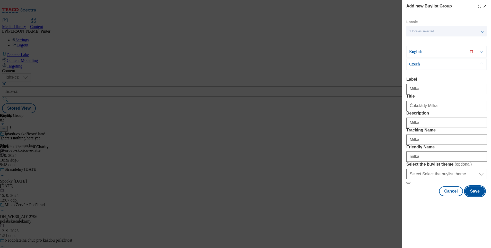
click at [466, 197] on button "Save" at bounding box center [475, 192] width 20 height 10
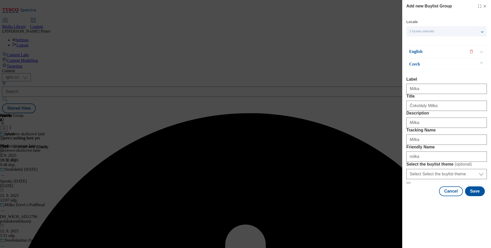
click at [421, 49] on p "English" at bounding box center [436, 51] width 54 height 5
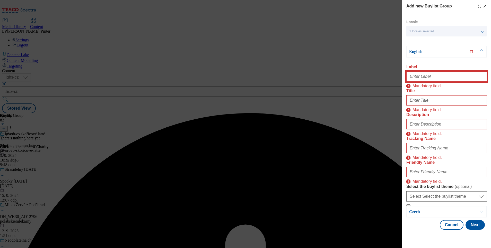
click at [418, 72] on input "Label" at bounding box center [446, 77] width 81 height 10
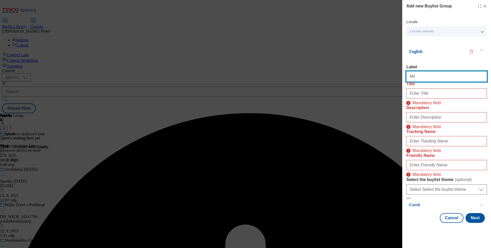
type input "Milka"
drag, startPoint x: 422, startPoint y: 70, endPoint x: 365, endPoint y: 73, distance: 56.9
click at [365, 73] on div "Add new Buylist Group Locale 2 locales selected English Czech English Label Mil…" at bounding box center [245, 124] width 491 height 248
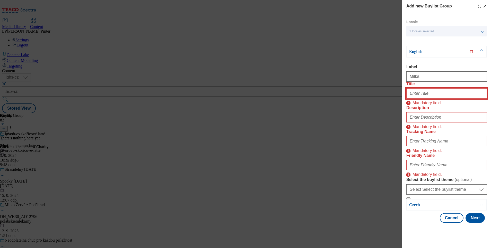
click at [433, 93] on input "Title" at bounding box center [446, 93] width 81 height 10
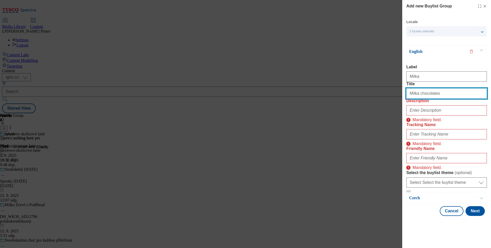
type input "Milka chocolates"
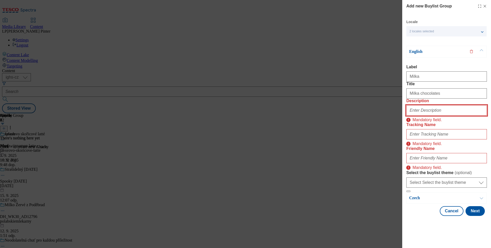
click at [415, 116] on input "Description" at bounding box center [446, 110] width 81 height 10
paste input "Milka"
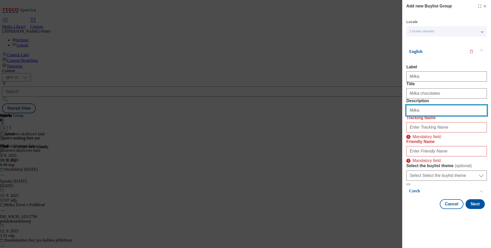
type input "Milka"
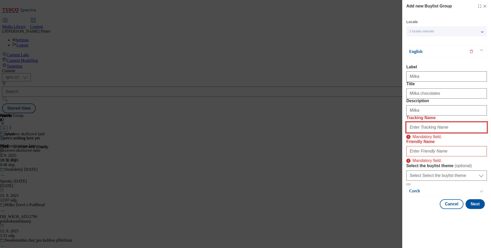
click at [408, 133] on input "Tracking Name" at bounding box center [446, 127] width 81 height 10
paste input "Milka"
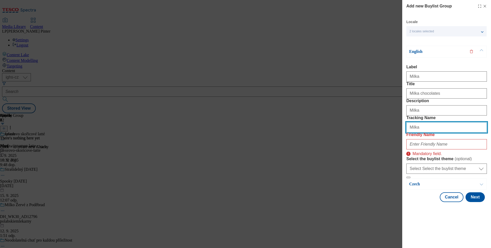
type input "Milka"
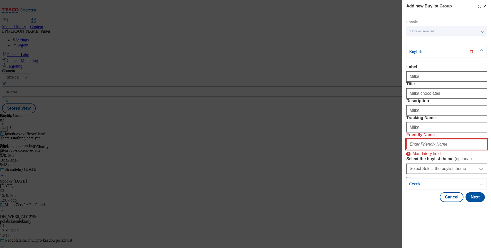
click at [416, 150] on input "Friendly Name" at bounding box center [446, 144] width 81 height 10
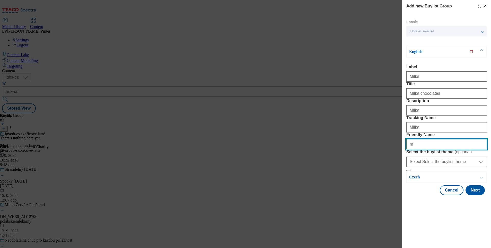
scroll to position [9, 0]
type input "milka"
click at [469, 195] on button "Next" at bounding box center [474, 191] width 19 height 10
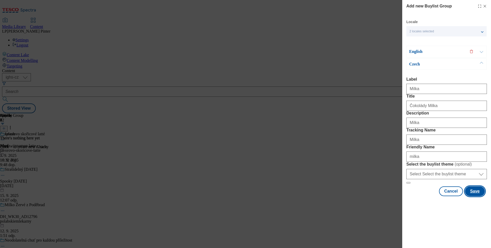
click at [469, 197] on button "Save" at bounding box center [475, 192] width 20 height 10
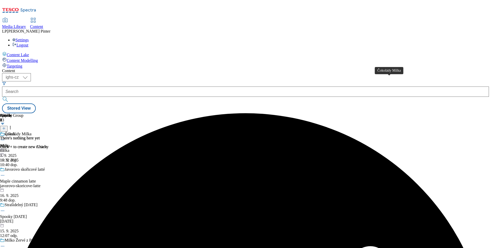
click at [31, 132] on div "Čokolády Milka" at bounding box center [18, 134] width 27 height 5
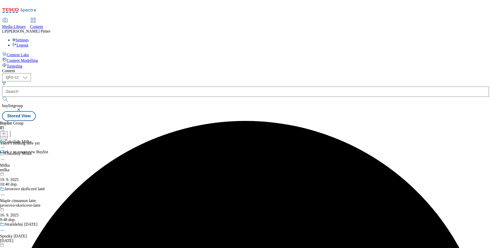
click at [8, 131] on button at bounding box center [4, 134] width 8 height 6
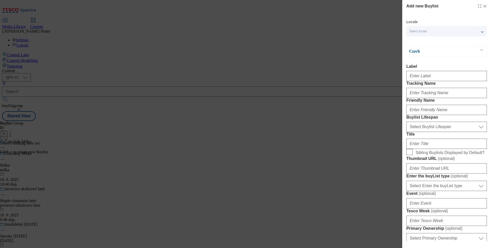
click at [425, 34] on div "Select locale" at bounding box center [446, 31] width 80 height 10
click at [422, 42] on span "English" at bounding box center [425, 41] width 12 height 3
click at [415, 42] on input "English" at bounding box center [412, 42] width 6 height 6
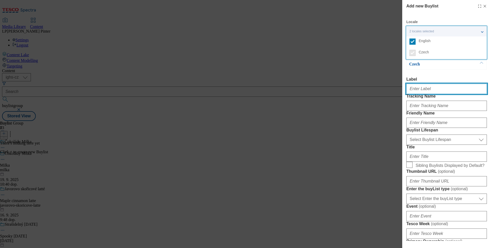
click at [422, 91] on input "Label" at bounding box center [446, 89] width 81 height 10
paste input "Milka"
type input "Milka"
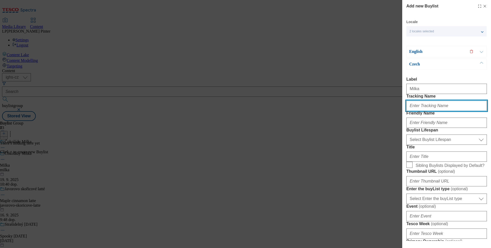
click at [421, 111] on input "Tracking Name" at bounding box center [446, 106] width 81 height 10
paste input "Milka"
type input "Milka"
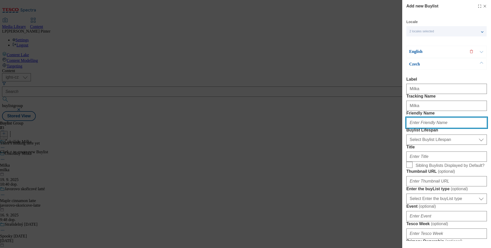
click at [426, 128] on input "Friendly Name" at bounding box center [446, 123] width 81 height 10
type input "milka"
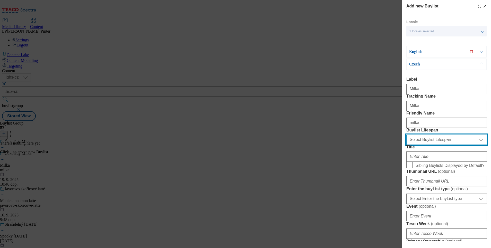
click at [428, 145] on select "Select Buylist Lifespan evergreen seasonal tactical" at bounding box center [446, 140] width 81 height 10
select select "evergreen"
click at [406, 145] on select "Select Buylist Lifespan evergreen seasonal tactical" at bounding box center [446, 140] width 81 height 10
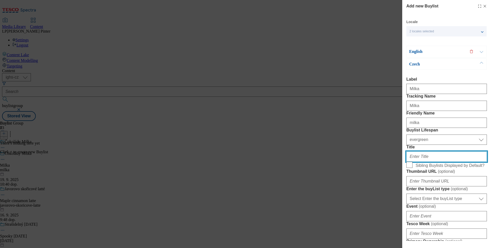
click at [430, 162] on input "Title" at bounding box center [446, 157] width 81 height 10
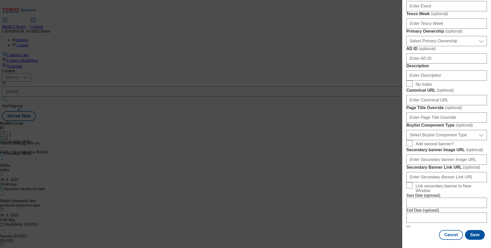
scroll to position [232, 0]
click at [430, 81] on input "Description" at bounding box center [446, 75] width 81 height 10
paste input "Milka"
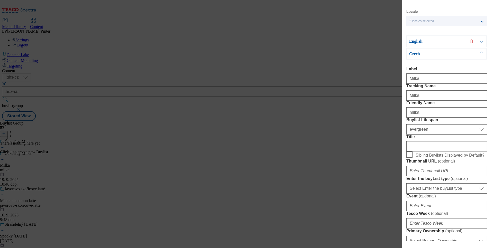
scroll to position [0, 0]
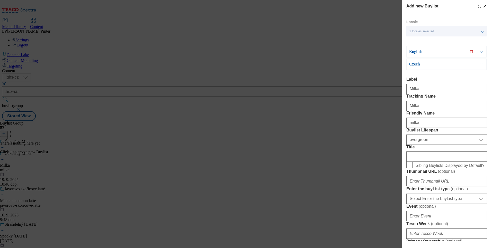
type input "Milka"
click at [412, 50] on p "English" at bounding box center [436, 51] width 54 height 5
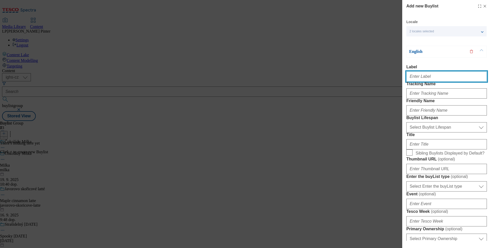
click at [419, 77] on input "Label" at bounding box center [446, 77] width 81 height 10
paste input "Milka"
type input "Milka"
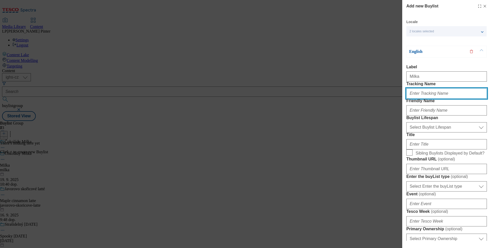
click at [426, 99] on input "Tracking Name" at bounding box center [446, 93] width 81 height 10
paste input "Milka"
type input "Milka"
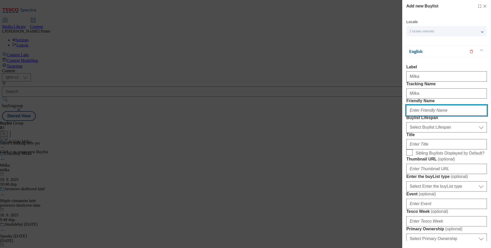
click at [422, 116] on input "Friendly Name" at bounding box center [446, 110] width 81 height 10
type input "milka"
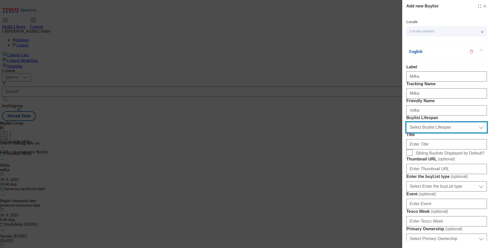
click at [433, 133] on select "Select Buylist Lifespan evergreen seasonal tactical" at bounding box center [446, 127] width 81 height 10
select select "evergreen"
click at [406, 133] on select "Select Buylist Lifespan evergreen seasonal tactical" at bounding box center [446, 127] width 81 height 10
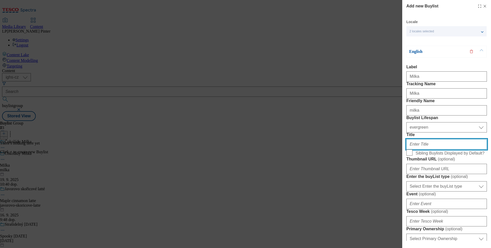
click at [434, 150] on input "Title" at bounding box center [446, 144] width 81 height 10
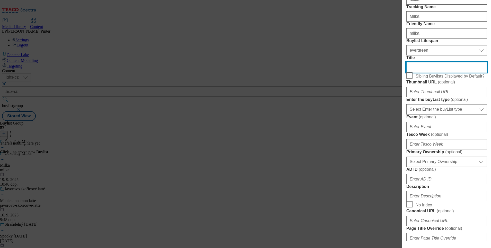
scroll to position [193, 0]
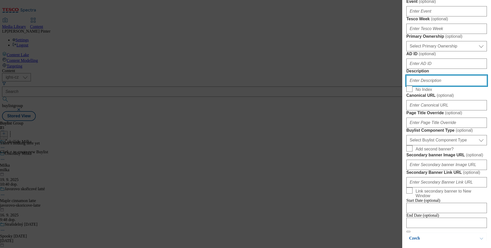
click at [436, 86] on input "Description" at bounding box center [446, 81] width 81 height 10
paste input "Milka"
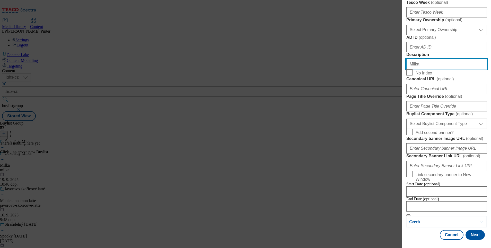
scroll to position [402, 0]
type input "Milka"
click at [472, 230] on button "Next" at bounding box center [474, 235] width 19 height 10
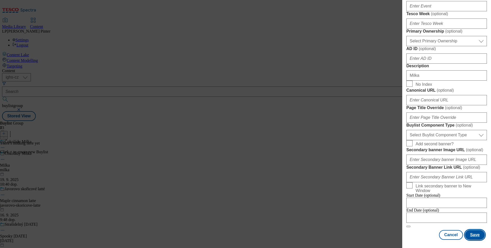
click at [471, 230] on button "Save" at bounding box center [475, 235] width 20 height 10
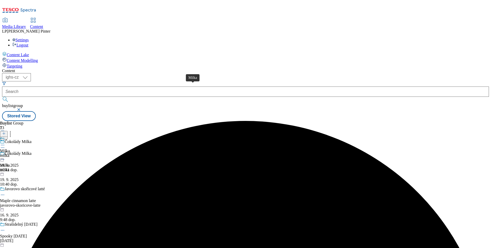
click at [10, 149] on div "Milka" at bounding box center [5, 151] width 10 height 5
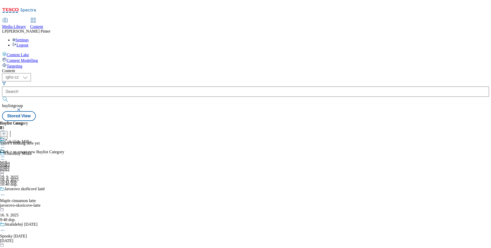
click at [6, 132] on icon at bounding box center [4, 134] width 4 height 4
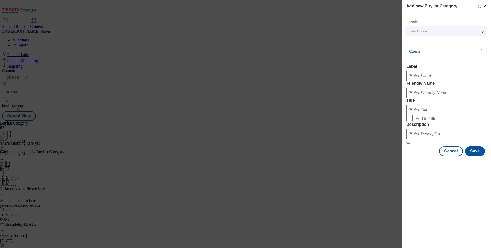
click at [421, 32] on span "Select locale" at bounding box center [417, 32] width 17 height 4
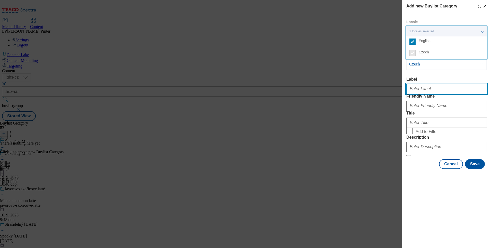
drag, startPoint x: 427, startPoint y: 89, endPoint x: 424, endPoint y: 87, distance: 3.1
click at [427, 89] on input "Label" at bounding box center [446, 89] width 81 height 10
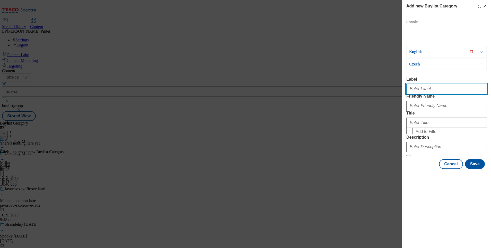
paste input "Milka"
type input "Milka"
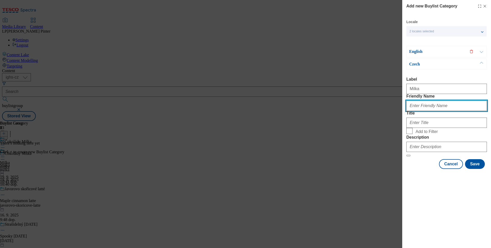
click at [427, 111] on input "Friendly Name" at bounding box center [446, 106] width 81 height 10
type input "milka"
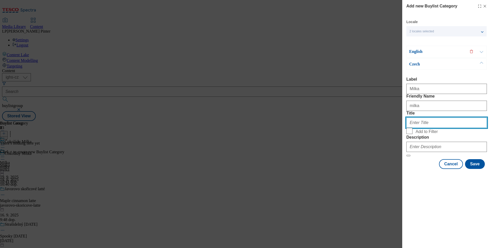
click at [416, 128] on input "Title" at bounding box center [446, 123] width 81 height 10
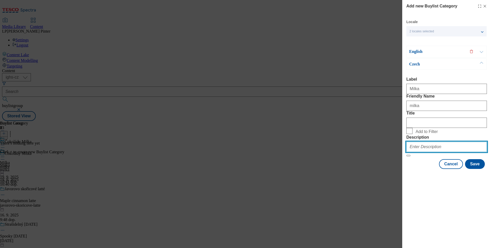
click at [424, 152] on input "Description" at bounding box center [446, 147] width 81 height 10
paste input "Milka"
type input "Milka"
click at [422, 51] on p "English" at bounding box center [436, 51] width 54 height 5
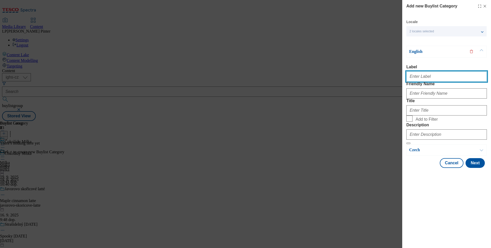
click at [417, 77] on input "Label" at bounding box center [446, 77] width 81 height 10
paste input "Milka"
type input "Milka"
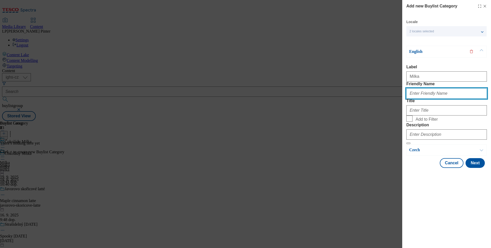
click at [425, 99] on input "Friendly Name" at bounding box center [446, 93] width 81 height 10
type input "milka"
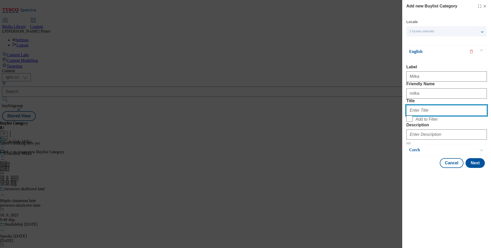
click at [423, 116] on input "Title" at bounding box center [446, 110] width 81 height 10
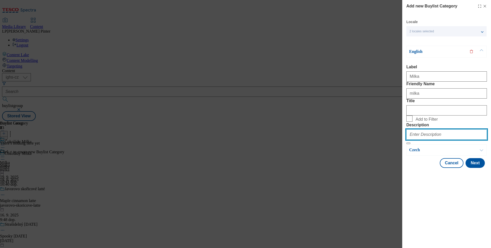
click at [426, 140] on input "Description" at bounding box center [446, 135] width 81 height 10
paste input "Milka"
type input "Milka"
click at [476, 168] on button "Next" at bounding box center [474, 163] width 19 height 10
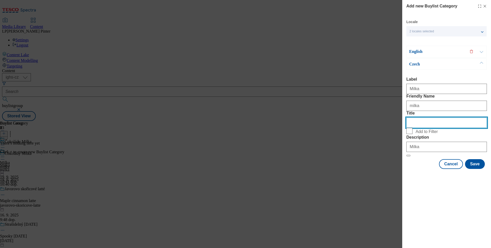
click at [417, 128] on input "Title" at bounding box center [446, 123] width 81 height 10
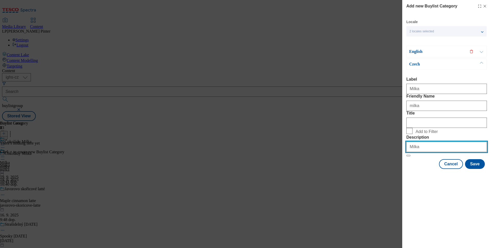
click at [436, 152] on input "Milka" at bounding box center [446, 147] width 81 height 10
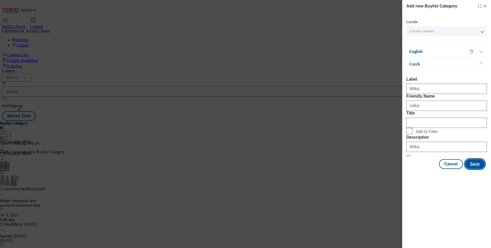
click at [473, 169] on button "Save" at bounding box center [475, 164] width 20 height 10
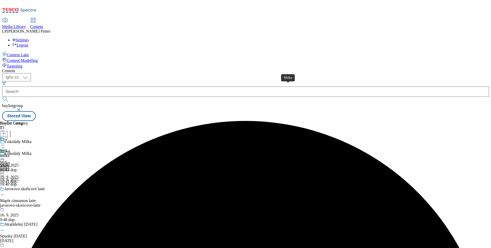
click at [10, 149] on div "Milka" at bounding box center [5, 151] width 10 height 5
click at [6, 132] on icon at bounding box center [4, 134] width 4 height 4
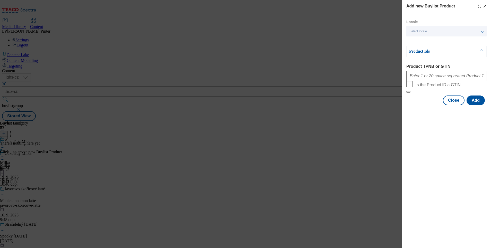
click at [426, 34] on div "Select locale" at bounding box center [446, 31] width 80 height 10
click at [427, 42] on span "English" at bounding box center [425, 41] width 12 height 3
click at [415, 42] on input "English" at bounding box center [412, 42] width 6 height 6
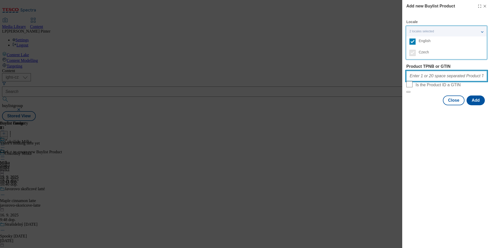
click at [422, 80] on input "Product TPNB or GTIN" at bounding box center [446, 76] width 81 height 10
paste input "105341240 105341236 200003716 105341241 200003730 105341238 220292197 220333002…"
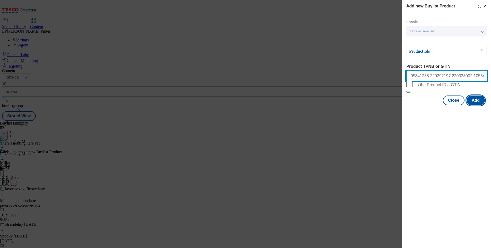
type input "105341240 105341236 200003716 105341241 200003730 105341238 220292197 220333002…"
click at [473, 105] on button "Add" at bounding box center [475, 101] width 18 height 10
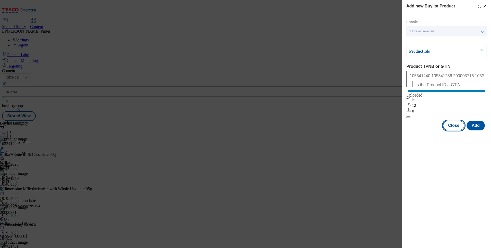
click at [459, 131] on button "Close" at bounding box center [454, 126] width 22 height 10
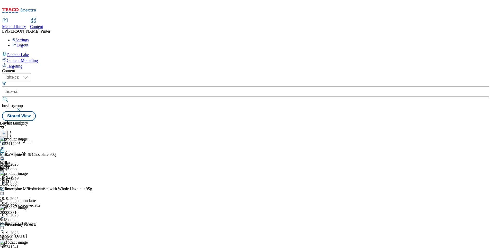
click at [5, 155] on icon at bounding box center [2, 157] width 5 height 5
click at [28, 190] on span "Preview" at bounding box center [22, 192] width 12 height 4
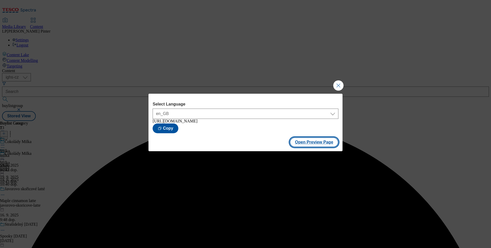
click at [302, 146] on button "Open Preview Page" at bounding box center [314, 143] width 49 height 10
click at [339, 85] on button "Close Modal" at bounding box center [338, 86] width 10 height 10
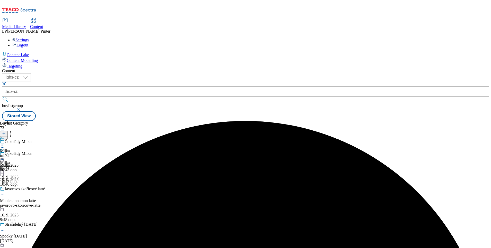
click at [5, 155] on icon at bounding box center [2, 157] width 5 height 5
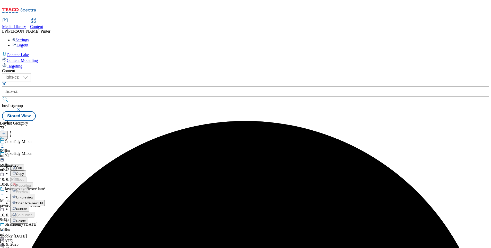
click at [27, 208] on span "Publish" at bounding box center [21, 210] width 11 height 4
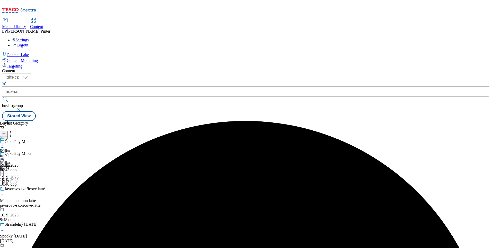
click at [19, 149] on div "[PERSON_NAME] [DATE] 10:43 dop." at bounding box center [9, 166] width 19 height 35
click at [5, 155] on icon at bounding box center [2, 157] width 5 height 5
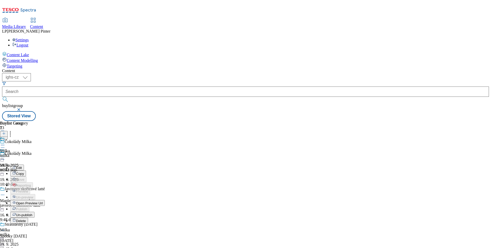
click at [43, 202] on span "Open Preview Url" at bounding box center [29, 204] width 27 height 4
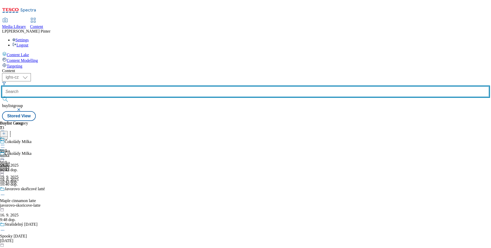
click at [133, 87] on input "text" at bounding box center [245, 92] width 487 height 10
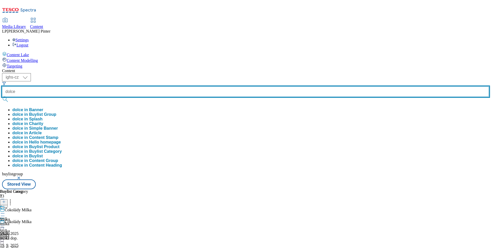
click at [2, 97] on button "submit" at bounding box center [5, 99] width 7 height 5
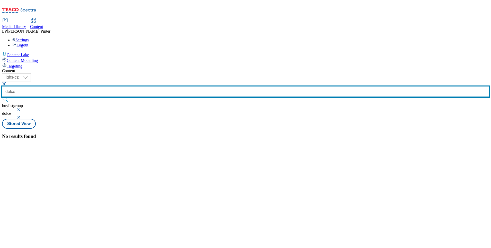
click at [120, 87] on input "dolce" at bounding box center [245, 92] width 487 height 10
click at [124, 87] on input "dolce" at bounding box center [245, 92] width 487 height 10
type input "d"
type input "gusto"
click at [2, 97] on button "submit" at bounding box center [5, 99] width 7 height 5
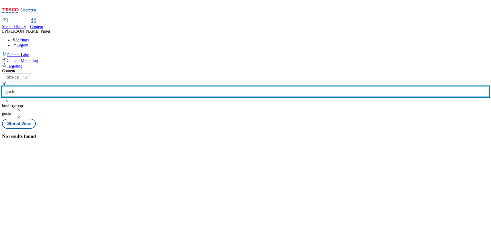
click at [124, 87] on input "gusto" at bounding box center [245, 92] width 487 height 10
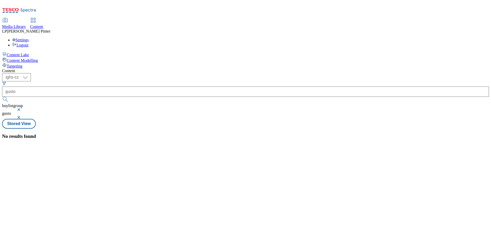
click at [22, 116] on button "button" at bounding box center [19, 117] width 5 height 3
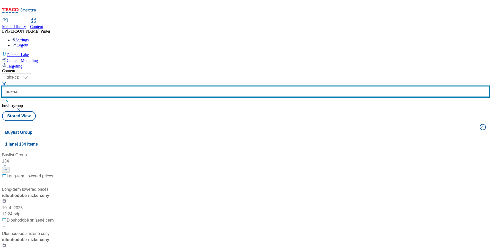
click at [127, 87] on input "text" at bounding box center [245, 92] width 487 height 10
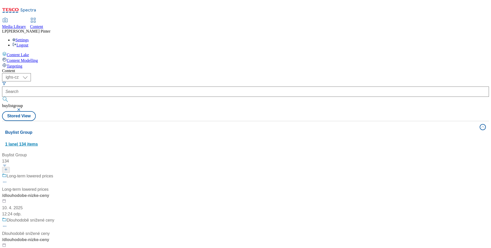
click at [197, 121] on button "Buylist Group 1 lane | 134 items" at bounding box center [245, 135] width 487 height 29
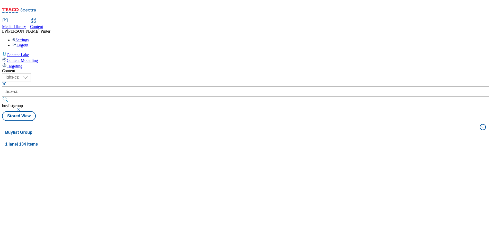
click at [22, 108] on button "button" at bounding box center [19, 109] width 5 height 3
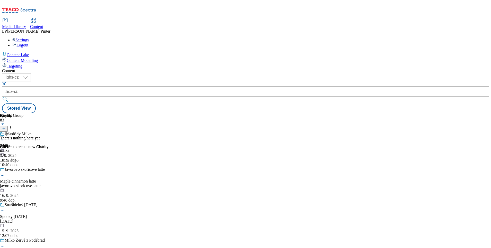
click at [8, 126] on button at bounding box center [4, 129] width 8 height 6
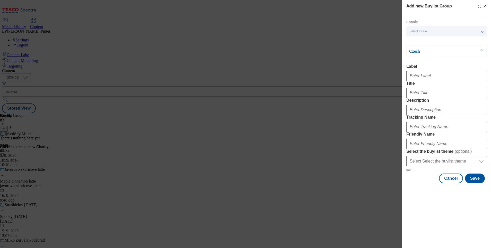
click at [422, 32] on span "Select locale" at bounding box center [417, 32] width 17 height 4
click at [425, 42] on span "English" at bounding box center [425, 41] width 12 height 3
click at [415, 42] on input "English" at bounding box center [412, 42] width 6 height 6
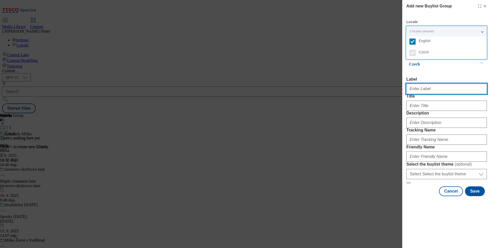
click at [420, 92] on input "Label" at bounding box center [446, 89] width 81 height 10
type input "d"
drag, startPoint x: 431, startPoint y: 90, endPoint x: 397, endPoint y: 86, distance: 34.4
click at [397, 86] on div "Add new Buylist Group Locale 2 locales selected English Czech English Label Tit…" at bounding box center [245, 124] width 491 height 248
type input "docle gusto"
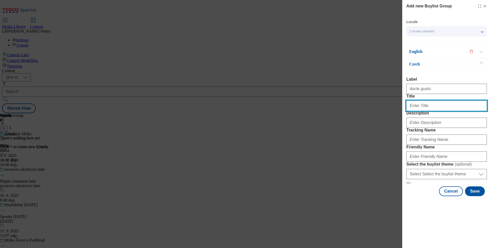
click at [418, 111] on input "Title" at bounding box center [446, 106] width 81 height 10
type input "D"
type input "Nescafé Dolce Gusto"
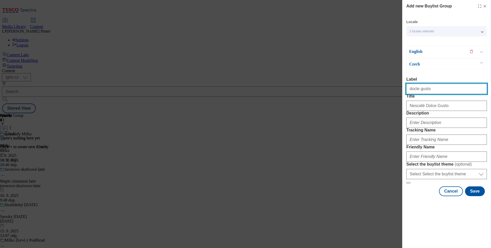
drag, startPoint x: 440, startPoint y: 88, endPoint x: 347, endPoint y: 86, distance: 92.9
click at [347, 86] on div "Add new Buylist Group Locale 2 locales selected English Czech English Label Tit…" at bounding box center [245, 124] width 491 height 248
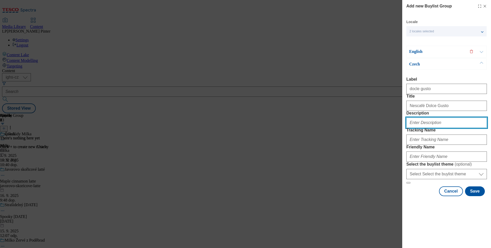
click at [429, 128] on input "Description" at bounding box center [446, 123] width 81 height 10
paste input "docle gusto"
type input "docle gusto"
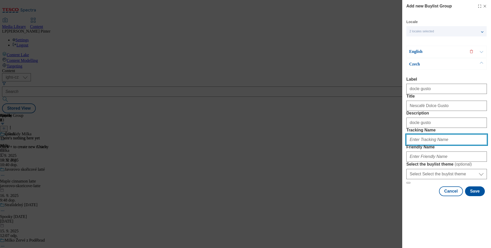
click at [417, 145] on input "Tracking Name" at bounding box center [446, 140] width 81 height 10
paste input "docle gusto"
type input "docle gusto"
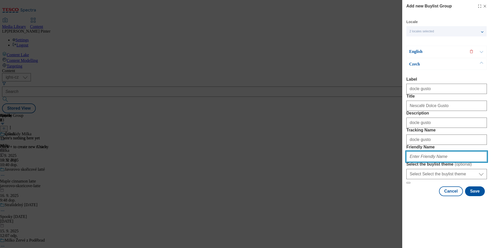
click at [424, 162] on input "Friendly Name" at bounding box center [446, 157] width 81 height 10
type input "dolce-gusto"
click at [424, 51] on p "English" at bounding box center [436, 51] width 54 height 5
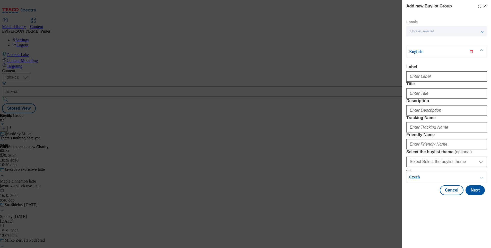
click at [424, 72] on div "Modal" at bounding box center [446, 75] width 81 height 12
click at [424, 75] on input "Label" at bounding box center [446, 77] width 81 height 10
paste input "docle gusto"
type input "docle gusto"
click at [422, 99] on input "Title" at bounding box center [446, 93] width 81 height 10
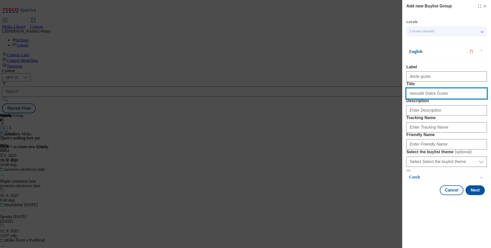
click at [411, 99] on input "nescafé Dolce Gusto" at bounding box center [446, 93] width 81 height 10
type input "Nescafé Dolce Gusto"
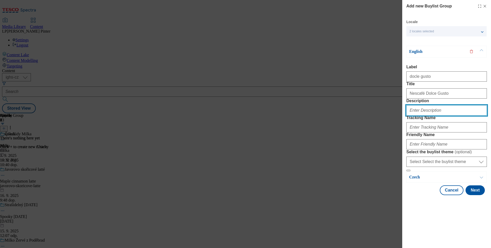
click at [424, 116] on input "Description" at bounding box center [446, 110] width 81 height 10
paste input "docle gusto"
type input "docle gusto"
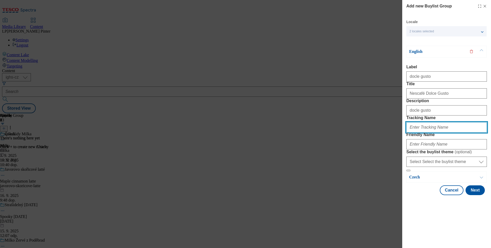
click at [430, 133] on input "Tracking Name" at bounding box center [446, 127] width 81 height 10
type input "d"
paste input "docle gusto"
type input "docle gusto"
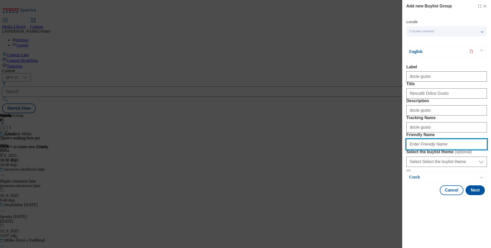
click at [428, 150] on input "Friendly Name" at bounding box center [446, 144] width 81 height 10
type input "dolce-gusto"
click at [473, 195] on button "Next" at bounding box center [474, 191] width 19 height 10
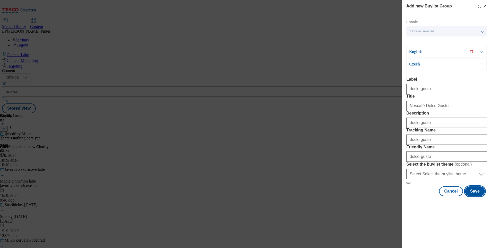
click at [473, 197] on button "Save" at bounding box center [475, 192] width 20 height 10
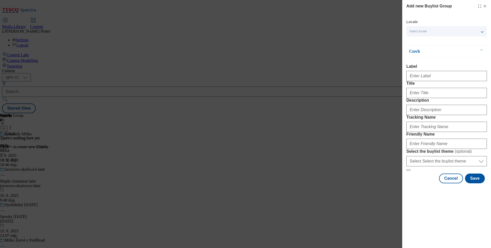
click at [422, 34] on div "Select locale" at bounding box center [446, 31] width 80 height 10
click at [423, 40] on span "English" at bounding box center [425, 41] width 12 height 3
click at [415, 40] on input "English" at bounding box center [412, 42] width 6 height 6
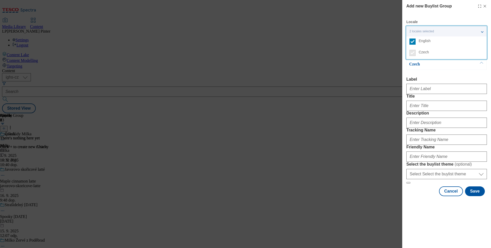
click at [428, 84] on div "Modal" at bounding box center [446, 88] width 81 height 12
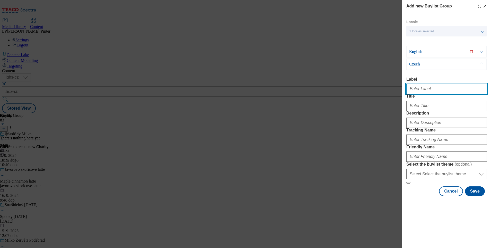
click at [420, 90] on input "Label" at bounding box center [446, 89] width 81 height 10
click at [417, 62] on p "Czech" at bounding box center [436, 64] width 54 height 5
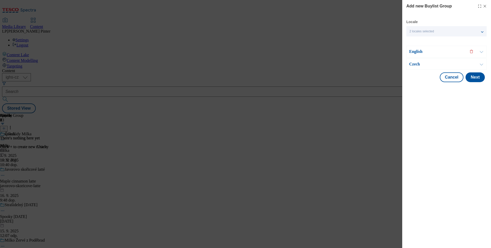
click at [417, 62] on p "Czech" at bounding box center [436, 64] width 54 height 5
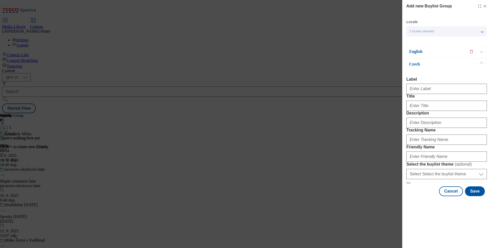
click at [415, 50] on p "English" at bounding box center [436, 51] width 54 height 5
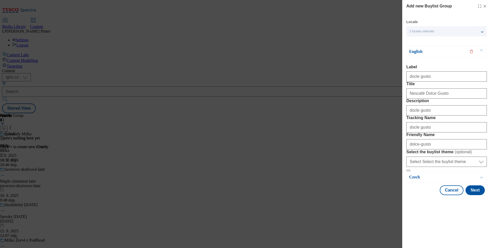
click at [422, 50] on p "English" at bounding box center [436, 51] width 54 height 5
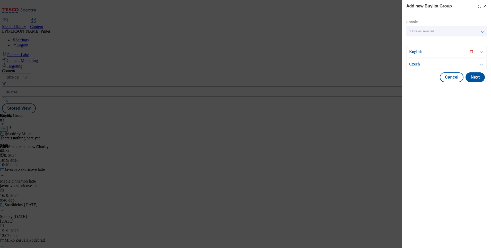
click at [422, 63] on p "Czech" at bounding box center [436, 64] width 54 height 5
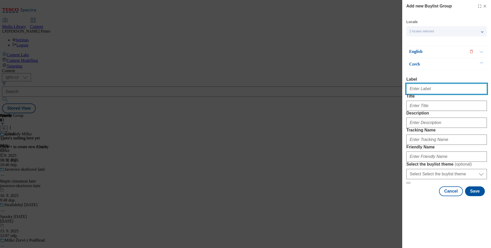
click at [422, 87] on input "Label" at bounding box center [446, 89] width 81 height 10
paste input "docle gusto"
type input "docle gusto"
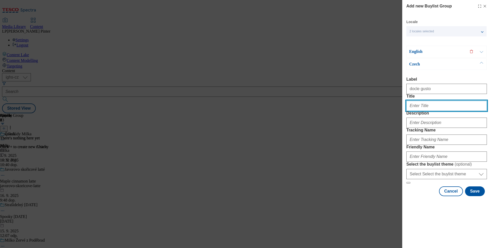
click at [419, 111] on input "Title" at bounding box center [446, 106] width 81 height 10
type input "Nescafé Dolce Gusto"
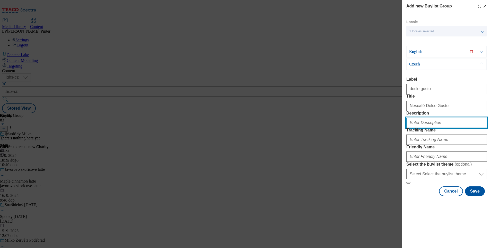
click at [419, 128] on input "Description" at bounding box center [446, 123] width 81 height 10
paste input "6. Loremipsu dolorsita Cons adipisci elits: Doeiu tem, % incid utlaboree%, Dolo…"
drag, startPoint x: 477, startPoint y: 141, endPoint x: 308, endPoint y: 145, distance: 168.8
click at [308, 145] on div "Add new Buylist Group Locale 2 locales selected English Czech English Label doc…" at bounding box center [245, 124] width 491 height 248
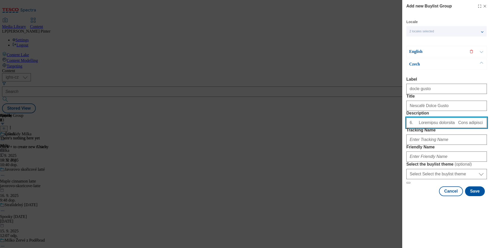
type input ">"
click at [451, 128] on input ">" at bounding box center [446, 123] width 81 height 10
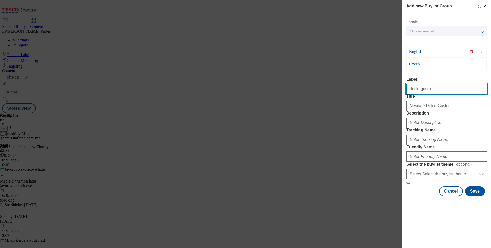
drag, startPoint x: 432, startPoint y: 92, endPoint x: 340, endPoint y: 86, distance: 91.6
click at [340, 86] on div "Add new Buylist Group Locale 2 locales selected English Czech English Label doc…" at bounding box center [245, 124] width 491 height 248
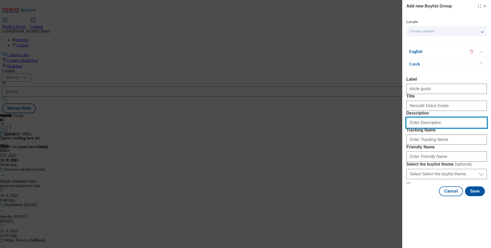
click at [415, 128] on input "Description" at bounding box center [446, 123] width 81 height 10
paste input "docle gusto"
type input "docle gusto"
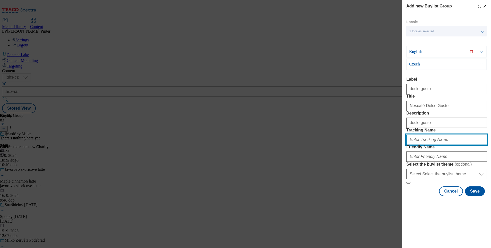
click at [422, 145] on input "Tracking Name" at bounding box center [446, 140] width 81 height 10
paste input "docle gusto"
type input "docle gusto"
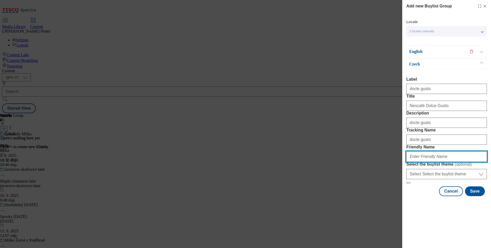
click at [418, 162] on input "Friendly Name" at bounding box center [446, 157] width 81 height 10
type input "dolce-gusto"
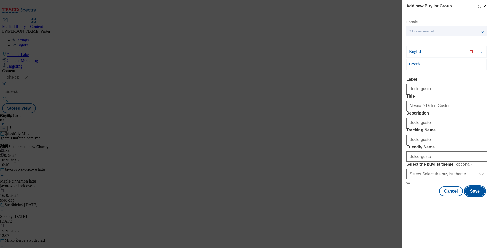
click at [467, 197] on button "Save" at bounding box center [475, 192] width 20 height 10
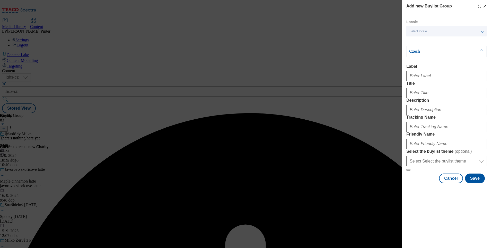
click at [332, 37] on div "Add new Buylist Group Locale Select locale English Czech Czech Label Title Desc…" at bounding box center [245, 124] width 491 height 248
click at [326, 24] on div "Add new Buylist Group Locale Select locale English Czech Czech Label Title Desc…" at bounding box center [245, 124] width 491 height 248
click at [450, 184] on button "Cancel" at bounding box center [451, 179] width 24 height 10
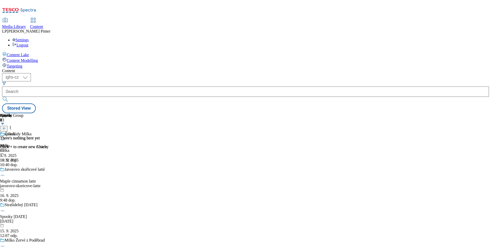
click at [98, 132] on div "Čokolády Milka [PERSON_NAME] [DATE] 10:40 dop." at bounding box center [49, 149] width 98 height 35
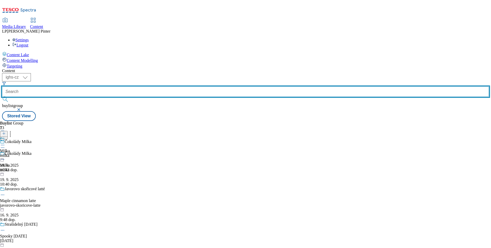
click at [123, 87] on input "text" at bounding box center [245, 92] width 487 height 10
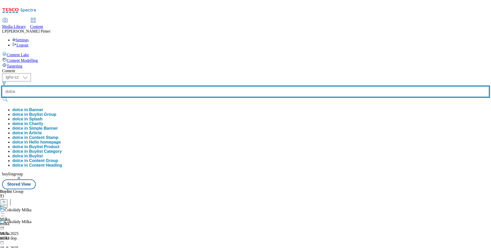
click at [2, 97] on button "submit" at bounding box center [5, 99] width 7 height 5
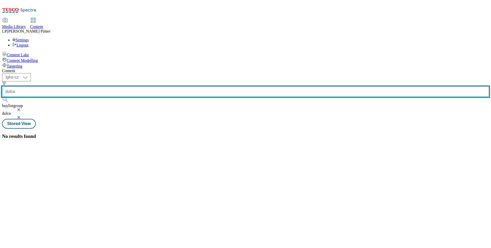
click at [125, 87] on input "dolce" at bounding box center [245, 92] width 487 height 10
type input "d"
click at [2, 97] on button "submit" at bounding box center [5, 99] width 7 height 5
click at [126, 87] on input "nescafé" at bounding box center [245, 92] width 487 height 10
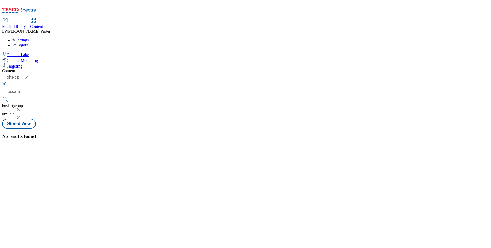
click at [9, 97] on button "submit" at bounding box center [5, 99] width 7 height 5
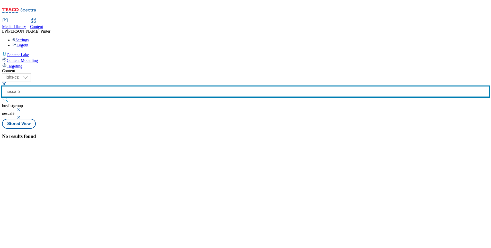
click at [128, 87] on input "nescafé" at bounding box center [245, 92] width 487 height 10
type input "n"
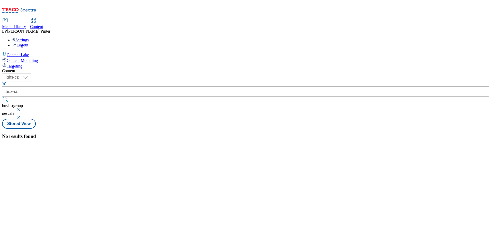
click at [22, 116] on button "button" at bounding box center [19, 117] width 5 height 3
click at [22, 108] on button "button" at bounding box center [19, 109] width 5 height 3
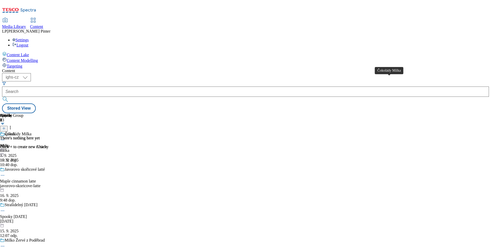
click at [31, 132] on div "Čokolády Milka" at bounding box center [18, 134] width 27 height 5
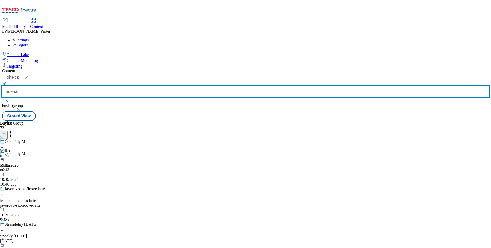
click at [119, 87] on input "text" at bounding box center [245, 92] width 487 height 10
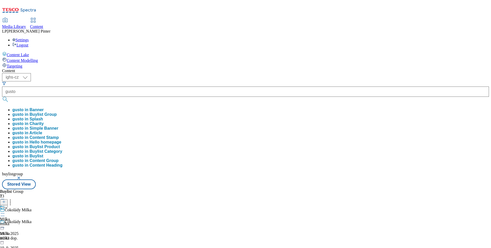
click at [57, 112] on button "gusto in Buylist Group" at bounding box center [34, 114] width 44 height 5
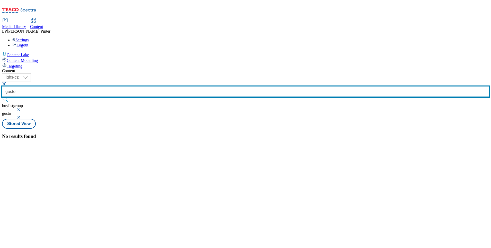
click at [128, 87] on input "gusto" at bounding box center [245, 92] width 487 height 10
type input "g"
click at [2, 97] on button "submit" at bounding box center [5, 99] width 7 height 5
click at [128, 87] on input "dolce" at bounding box center [245, 92] width 487 height 10
type input "d"
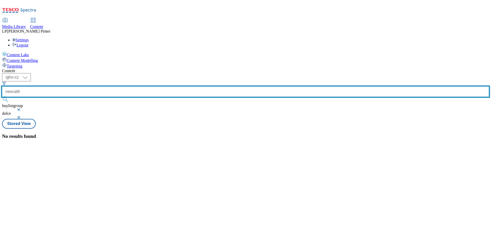
type input "nescafé"
click at [2, 97] on button "submit" at bounding box center [5, 99] width 7 height 5
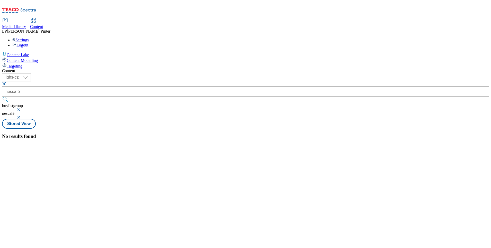
click at [22, 108] on button "button" at bounding box center [19, 109] width 5 height 3
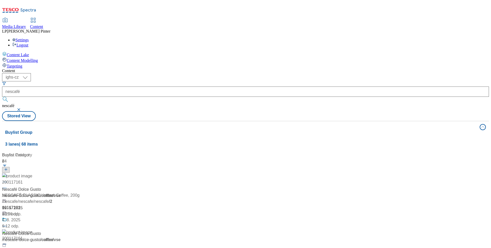
click at [234, 73] on div "( optional ) ighs-cz ighs-hu ighs-sk ighs-cz nescafé nescafé Stored View" at bounding box center [245, 97] width 487 height 48
click at [41, 187] on div "Nescafé Dolce Gusto" at bounding box center [21, 190] width 39 height 6
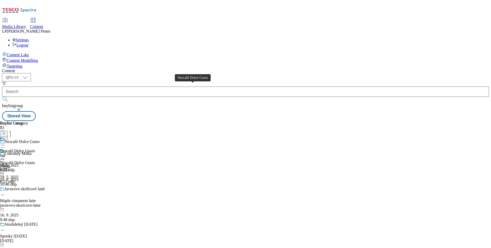
click at [35, 161] on div "Nescafé Dolce Gusto" at bounding box center [17, 163] width 35 height 5
click at [35, 149] on div "Nescafé Dolce Gusto" at bounding box center [17, 151] width 35 height 5
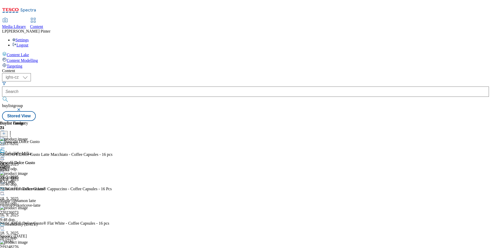
scroll to position [429, 0]
click at [5, 155] on icon at bounding box center [2, 157] width 5 height 5
click at [43, 202] on span "Open Preview Url" at bounding box center [29, 204] width 27 height 4
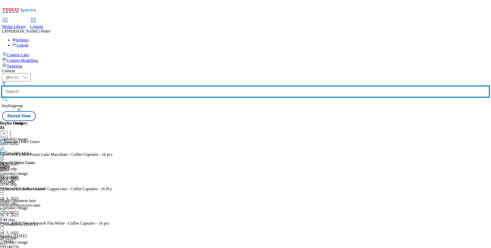
click at [137, 87] on input "text" at bounding box center [245, 92] width 487 height 10
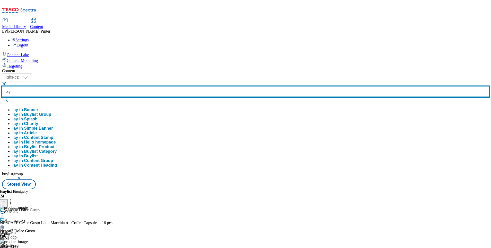
click at [2, 97] on button "submit" at bounding box center [5, 99] width 7 height 5
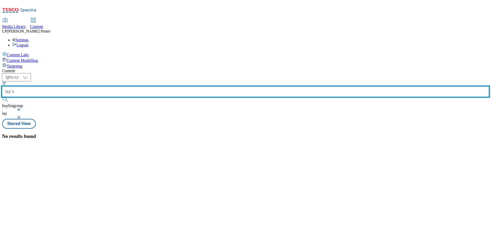
click at [2, 97] on button "submit" at bounding box center [5, 99] width 7 height 5
click at [136, 87] on input "lay´s" at bounding box center [245, 92] width 487 height 10
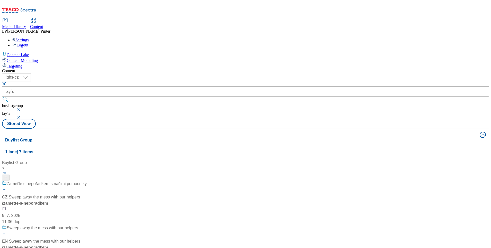
click at [133, 82] on form "lay´s" at bounding box center [245, 93] width 487 height 22
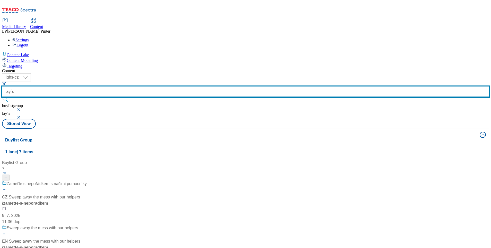
drag, startPoint x: 128, startPoint y: 38, endPoint x: 97, endPoint y: 38, distance: 30.4
click at [98, 73] on div "( optional ) ighs-cz ighs-hu ighs-sk ighs-cz lay´s buylistgroup lay´s" at bounding box center [245, 96] width 487 height 46
paste input "Lay's"
type input "Lay's"
click at [2, 97] on button "submit" at bounding box center [5, 99] width 7 height 5
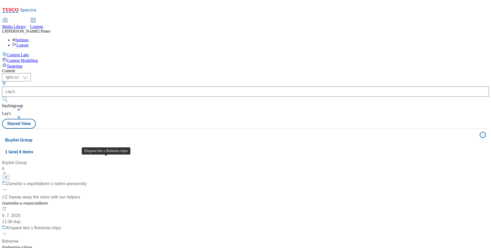
click at [61, 225] on div "Křupavé léto s Bohemia chips" at bounding box center [34, 228] width 55 height 6
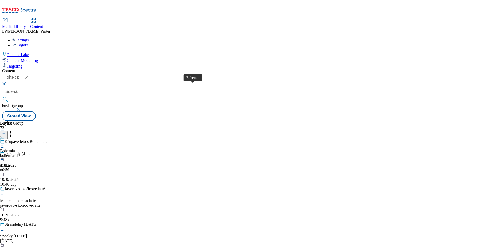
click at [15, 149] on div "Bohemia" at bounding box center [7, 151] width 15 height 5
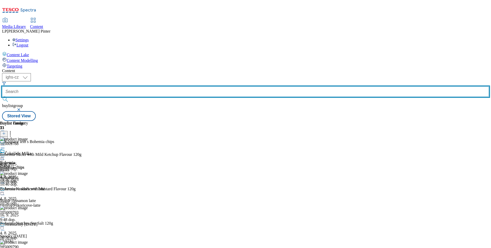
click at [121, 87] on input "text" at bounding box center [245, 92] width 487 height 10
paste input "Lay's"
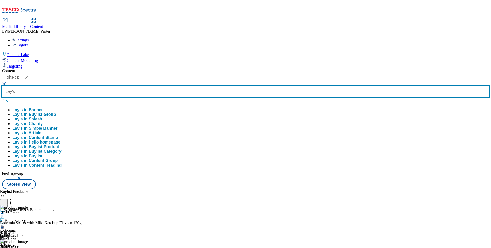
type input "Lay's"
click at [2, 97] on button "submit" at bounding box center [5, 99] width 7 height 5
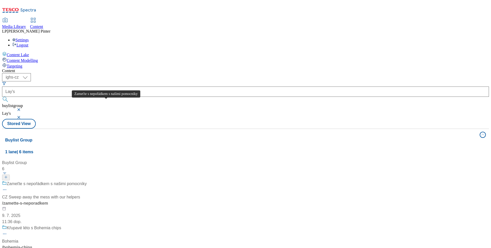
click at [87, 181] on div "Zameťte s nepořádkem s našimi pomocníky" at bounding box center [47, 184] width 80 height 6
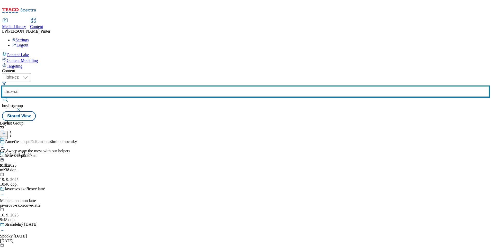
click at [133, 87] on input "text" at bounding box center [245, 92] width 487 height 10
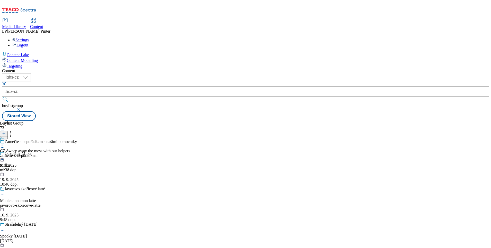
click at [6, 135] on icon at bounding box center [4, 137] width 4 height 4
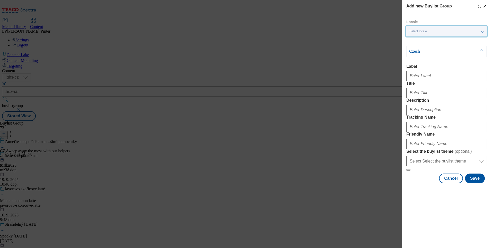
click at [429, 35] on div "Select locale" at bounding box center [446, 31] width 80 height 10
click at [428, 42] on span "English" at bounding box center [425, 41] width 12 height 3
click at [415, 42] on input "English" at bounding box center [412, 42] width 6 height 6
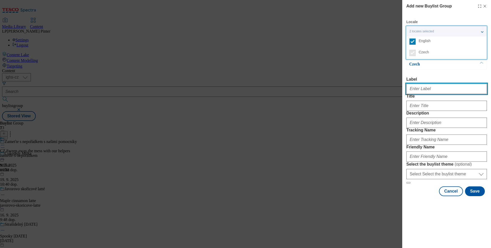
click at [422, 91] on input "Label" at bounding box center [446, 89] width 81 height 10
paste input "Lay's"
type input "Lay's"
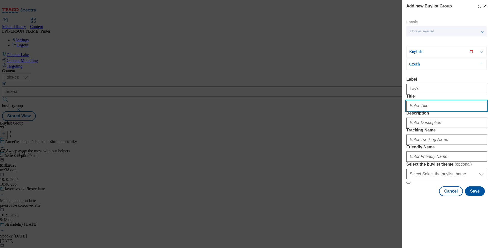
click at [417, 111] on input "Title" at bounding box center [446, 106] width 81 height 10
paste input "Lay's"
type input "Lay's"
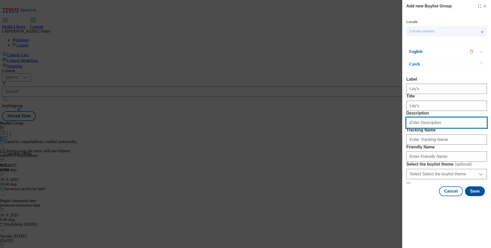
click at [422, 128] on input "Description" at bounding box center [446, 123] width 81 height 10
paste input "Lay's"
type input "Lay's"
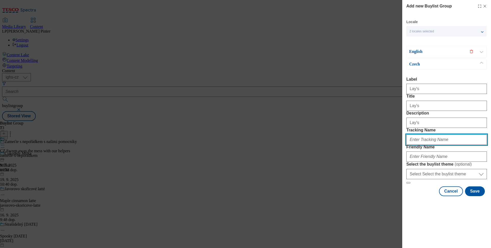
click at [430, 145] on input "Tracking Name" at bounding box center [446, 140] width 81 height 10
paste input "Lay's"
type input "Lay's"
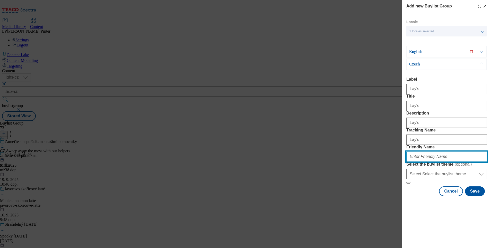
click at [425, 162] on input "Friendly Name" at bounding box center [446, 157] width 81 height 10
type input "lays"
click at [417, 51] on p "English" at bounding box center [436, 51] width 54 height 5
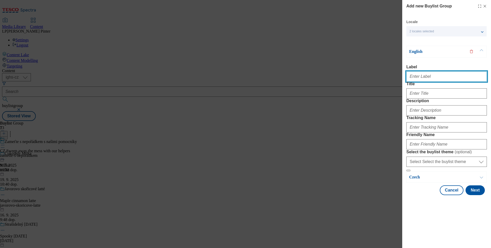
click at [417, 73] on input "Label" at bounding box center [446, 77] width 81 height 10
paste input "Lay's"
type input "Lay's"
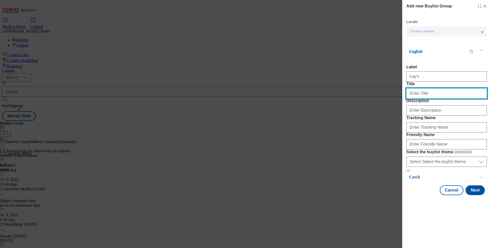
click at [412, 99] on input "Title" at bounding box center [446, 93] width 81 height 10
paste input "Lay's"
type input "Lay's"
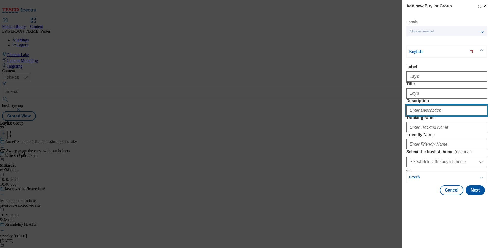
click at [409, 116] on input "Description" at bounding box center [446, 110] width 81 height 10
paste input "Lay's"
type input "Lay's"
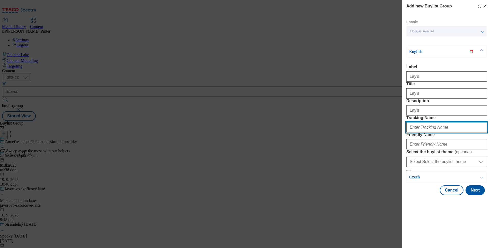
click at [415, 133] on input "Tracking Name" at bounding box center [446, 127] width 81 height 10
paste input "Lay's"
type input "Lay's"
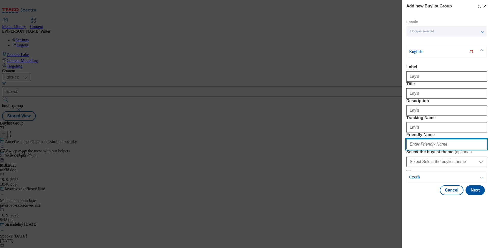
click at [414, 150] on input "Friendly Name" at bounding box center [446, 144] width 81 height 10
type input "lays"
click at [467, 195] on button "Next" at bounding box center [474, 191] width 19 height 10
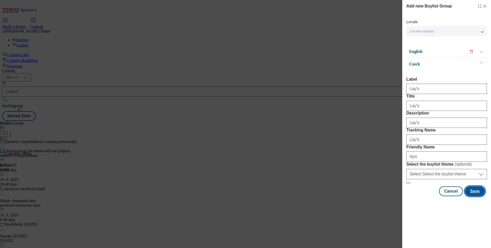
click at [467, 197] on button "Save" at bounding box center [475, 192] width 20 height 10
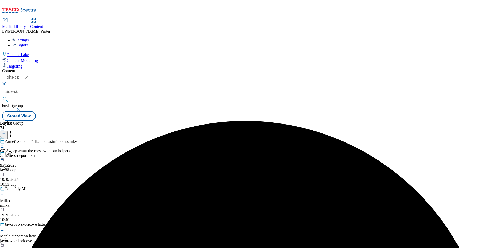
click at [89, 152] on div "Lay's [PERSON_NAME]'s lays [DATE] 10:53 dop." at bounding box center [49, 169] width 98 height 35
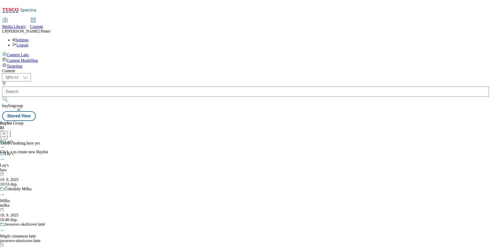
click at [6, 132] on icon at bounding box center [4, 134] width 4 height 4
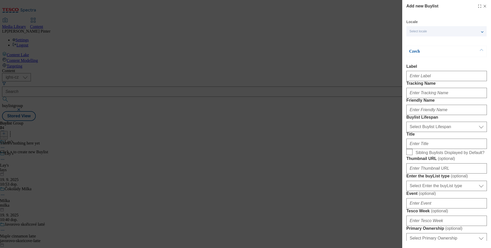
click at [419, 34] on div "Select locale" at bounding box center [446, 31] width 80 height 10
click at [420, 40] on span "English" at bounding box center [425, 41] width 12 height 3
click at [415, 39] on input "English" at bounding box center [412, 42] width 6 height 6
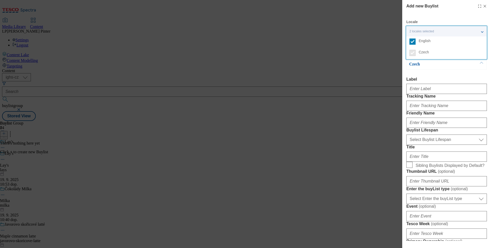
click at [425, 85] on div "Modal" at bounding box center [446, 88] width 81 height 12
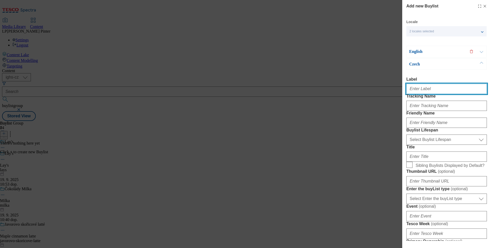
click at [424, 88] on input "Label" at bounding box center [446, 89] width 81 height 10
paste input "Lay's"
type input "Lay's"
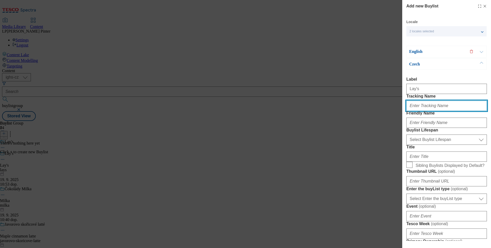
click at [424, 111] on input "Tracking Name" at bounding box center [446, 106] width 81 height 10
paste input "Lay's"
type input "Lay's"
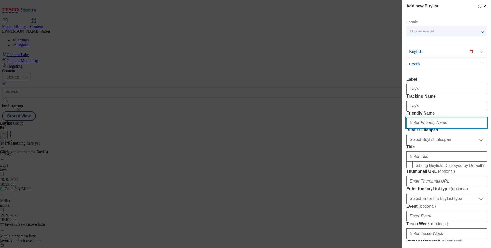
click at [422, 128] on input "Friendly Name" at bounding box center [446, 123] width 81 height 10
type input "lays"
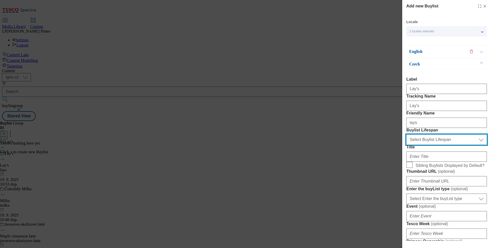
click at [438, 145] on select "Select Buylist Lifespan evergreen seasonal tactical" at bounding box center [446, 140] width 81 height 10
select select "evergreen"
click at [406, 145] on select "Select Buylist Lifespan evergreen seasonal tactical" at bounding box center [446, 140] width 81 height 10
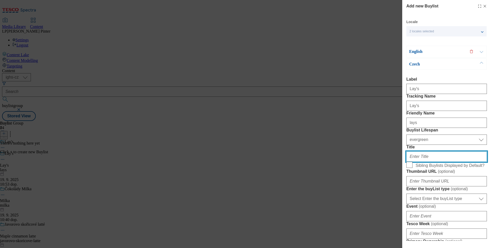
click at [425, 162] on input "Title" at bounding box center [446, 157] width 81 height 10
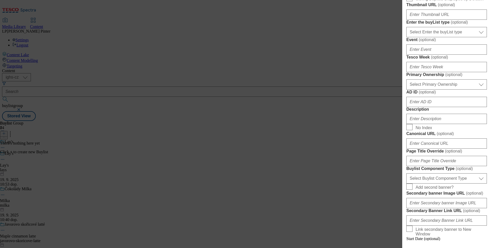
scroll to position [193, 0]
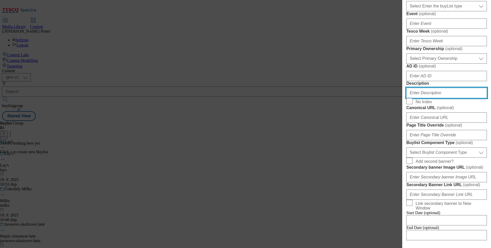
click at [425, 98] on input "Description" at bounding box center [446, 93] width 81 height 10
paste input "Lay's"
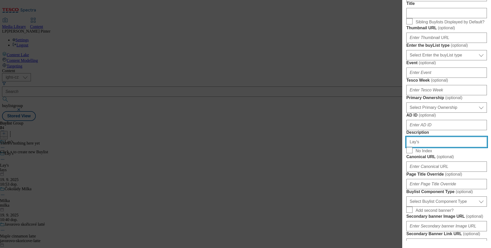
scroll to position [0, 0]
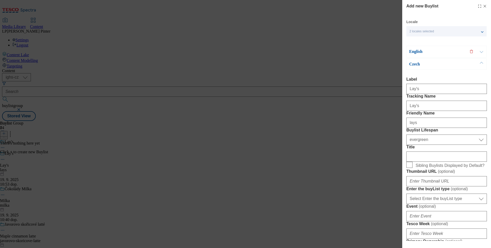
type input "Lay's"
click at [416, 50] on p "English" at bounding box center [436, 51] width 54 height 5
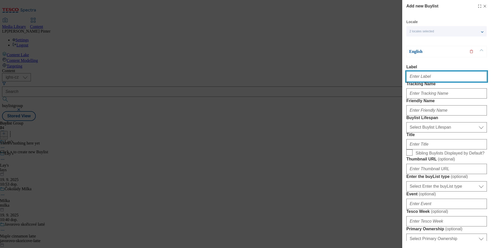
click at [425, 76] on input "Label" at bounding box center [446, 77] width 81 height 10
paste input "Lay's"
type input "Lay's"
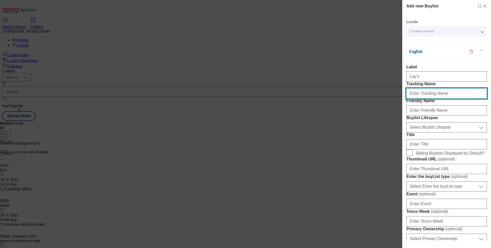
click at [421, 99] on input "Tracking Name" at bounding box center [446, 93] width 81 height 10
paste input "Lay's"
type input "Lay's"
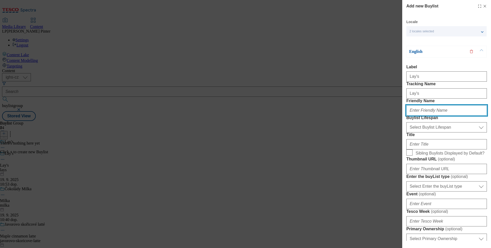
click at [422, 116] on input "Friendly Name" at bounding box center [446, 110] width 81 height 10
type input "lays"
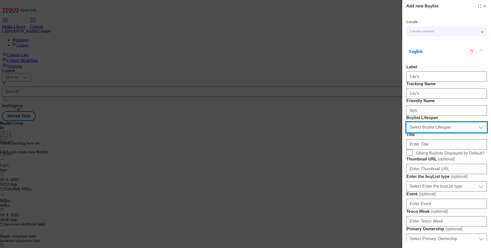
click at [428, 133] on select "Select Buylist Lifespan evergreen seasonal tactical" at bounding box center [446, 127] width 81 height 10
select select "evergreen"
click at [406, 133] on select "Select Buylist Lifespan evergreen seasonal tactical" at bounding box center [446, 127] width 81 height 10
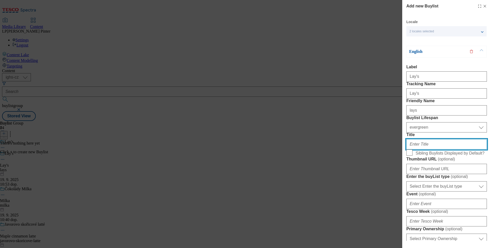
click at [431, 150] on input "Title" at bounding box center [446, 144] width 81 height 10
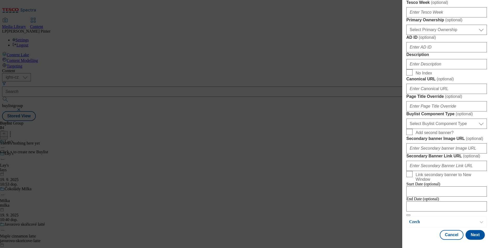
scroll to position [232, 0]
click at [430, 69] on input "Description" at bounding box center [446, 64] width 81 height 10
paste input "Lay's"
type input "Lay's"
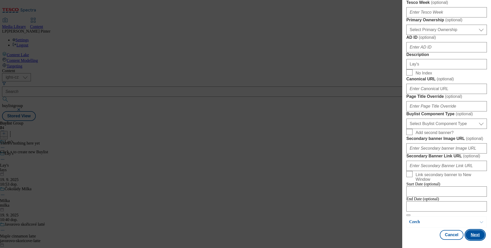
click at [469, 233] on button "Next" at bounding box center [474, 235] width 19 height 10
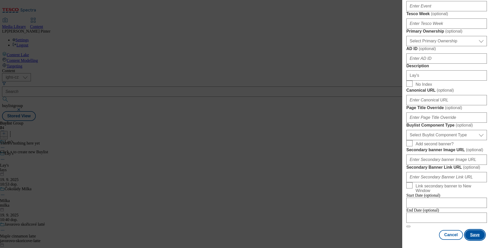
click at [469, 233] on button "Save" at bounding box center [475, 235] width 20 height 10
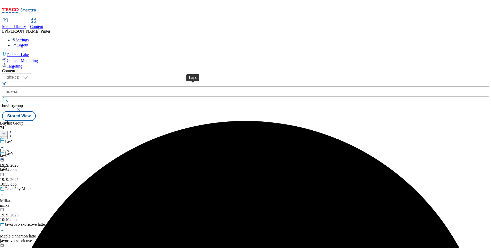
click at [9, 149] on div "Lay's" at bounding box center [4, 151] width 9 height 5
click at [6, 132] on icon at bounding box center [4, 134] width 4 height 4
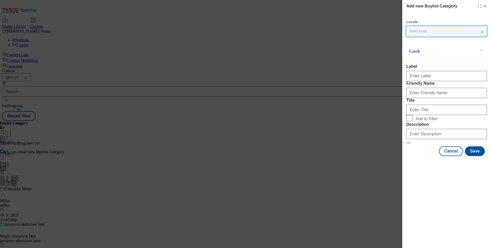
click at [440, 30] on div "Select locale" at bounding box center [446, 31] width 80 height 10
click at [431, 41] on span "English" at bounding box center [451, 41] width 65 height 5
click at [415, 41] on input "English" at bounding box center [412, 42] width 6 height 6
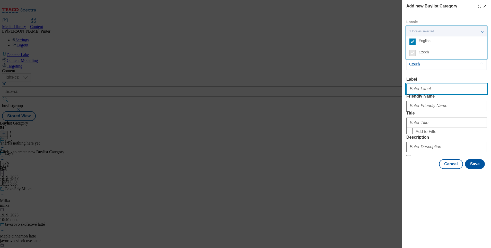
click at [419, 87] on input "Label" at bounding box center [446, 89] width 81 height 10
paste input "Lay's"
type input "Lay's"
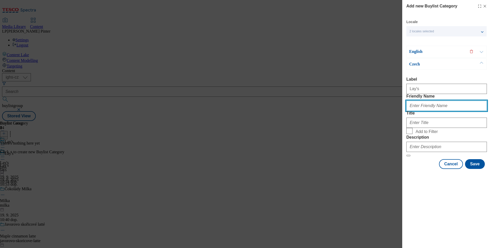
click at [426, 111] on input "Friendly Name" at bounding box center [446, 106] width 81 height 10
type input "lays"
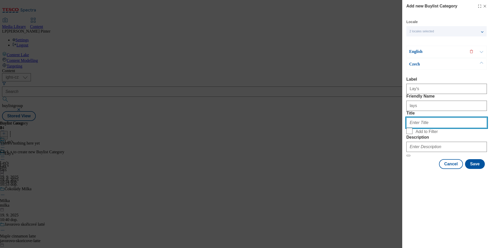
click at [414, 128] on input "Title" at bounding box center [446, 123] width 81 height 10
paste input "Lay's"
type input "L"
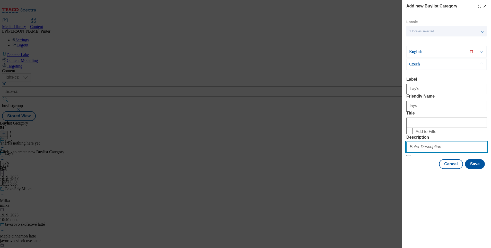
click at [416, 152] on input "Description" at bounding box center [446, 147] width 81 height 10
paste input "Lay's"
type input "Lay's"
click at [418, 49] on p "English" at bounding box center [436, 51] width 54 height 5
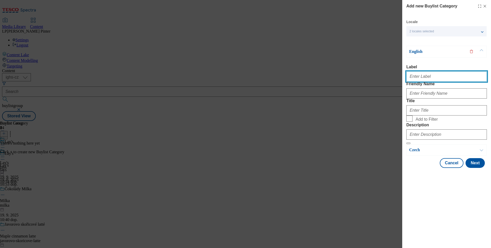
click at [413, 76] on input "Label" at bounding box center [446, 77] width 81 height 10
paste input "Lay's"
type input "Lay's"
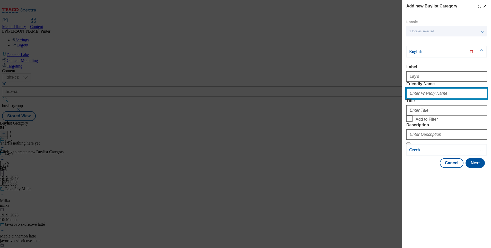
click at [420, 99] on input "Friendly Name" at bounding box center [446, 93] width 81 height 10
type input "lays"
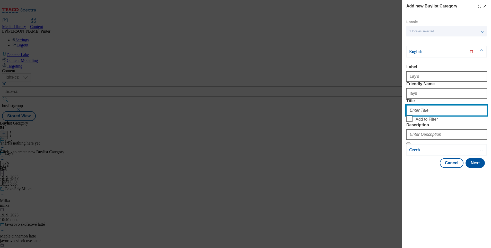
click at [435, 116] on input "Title" at bounding box center [446, 110] width 81 height 10
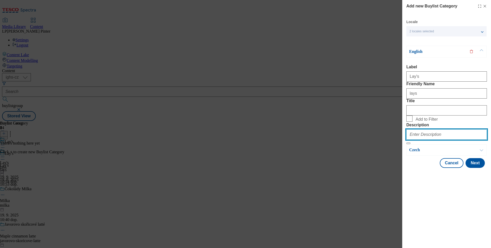
click at [425, 140] on input "Description" at bounding box center [446, 135] width 81 height 10
paste input "Lay's"
type input "Lay's"
click at [474, 168] on button "Next" at bounding box center [474, 163] width 19 height 10
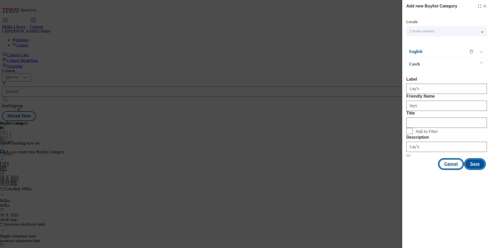
drag, startPoint x: 476, startPoint y: 200, endPoint x: 455, endPoint y: 207, distance: 22.9
click at [477, 169] on button "Save" at bounding box center [475, 164] width 20 height 10
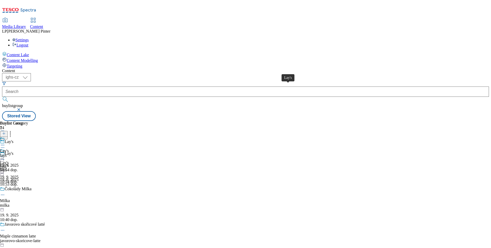
click at [9, 149] on div "Lay's" at bounding box center [4, 151] width 9 height 5
click at [8, 131] on button at bounding box center [4, 134] width 8 height 6
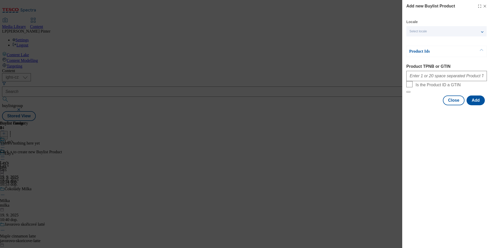
click at [418, 32] on span "Select locale" at bounding box center [417, 32] width 17 height 4
click at [422, 41] on span "English" at bounding box center [425, 41] width 12 height 3
click at [415, 41] on input "English" at bounding box center [412, 42] width 6 height 6
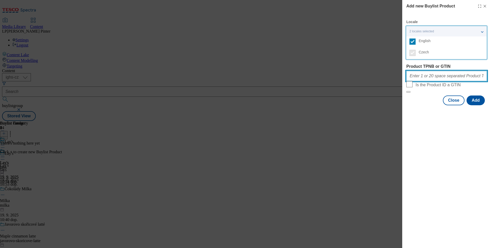
click at [429, 76] on input "Product TPNB or GTIN" at bounding box center [446, 76] width 81 height 10
paste input "105005288 105005285 105005290 105005888 105005886 105005887 105005885 105005234…"
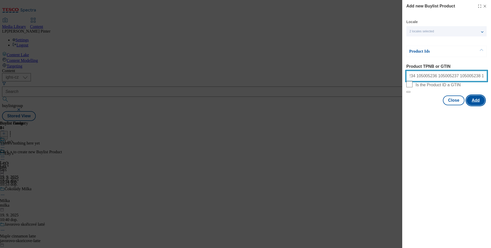
type input "105005288 105005285 105005290 105005888 105005886 105005887 105005885 105005234…"
click at [480, 105] on button "Add" at bounding box center [475, 101] width 18 height 10
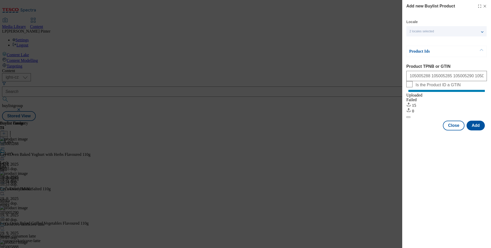
click at [484, 6] on icon "Modal" at bounding box center [485, 6] width 4 height 4
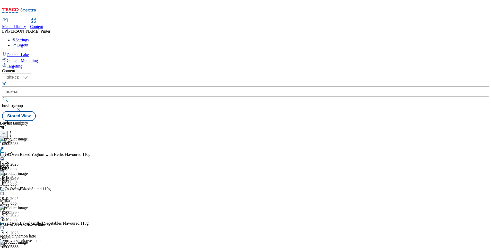
click at [19, 149] on div at bounding box center [9, 155] width 19 height 12
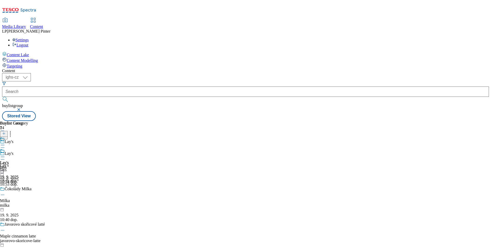
click at [5, 155] on icon at bounding box center [2, 157] width 5 height 5
click at [28, 190] on span "Preview" at bounding box center [22, 192] width 12 height 4
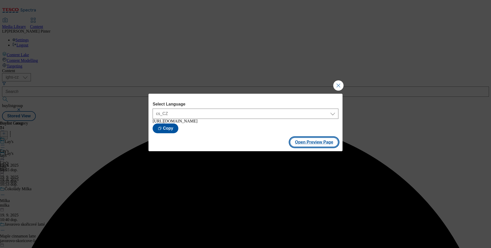
click at [299, 145] on button "Open Preview Page" at bounding box center [314, 143] width 49 height 10
click at [338, 82] on button "Close Modal" at bounding box center [338, 86] width 10 height 10
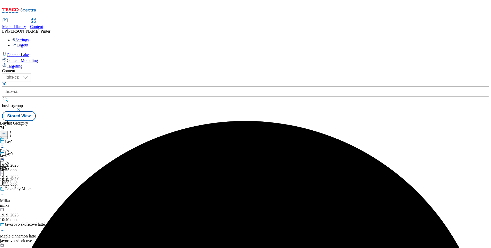
click at [5, 155] on icon at bounding box center [2, 157] width 5 height 5
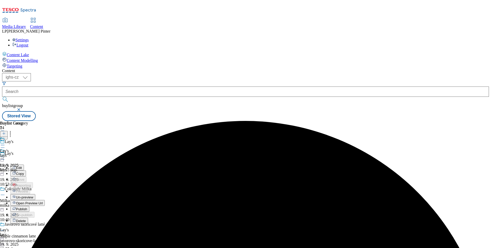
click at [27, 208] on span "Publish" at bounding box center [21, 210] width 11 height 4
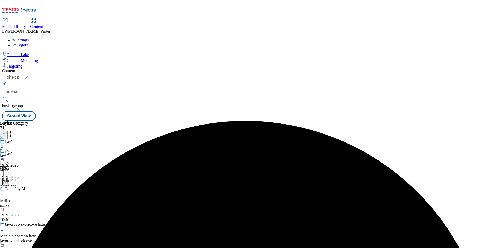
click at [5, 155] on icon at bounding box center [2, 157] width 5 height 5
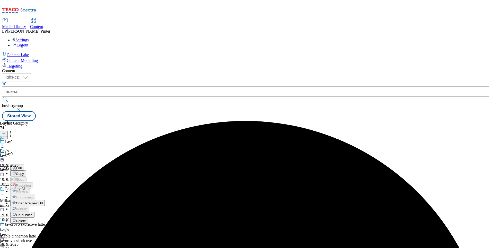
click at [45, 200] on button "Open Preview Url" at bounding box center [27, 203] width 34 height 6
